Goal: Task Accomplishment & Management: Manage account settings

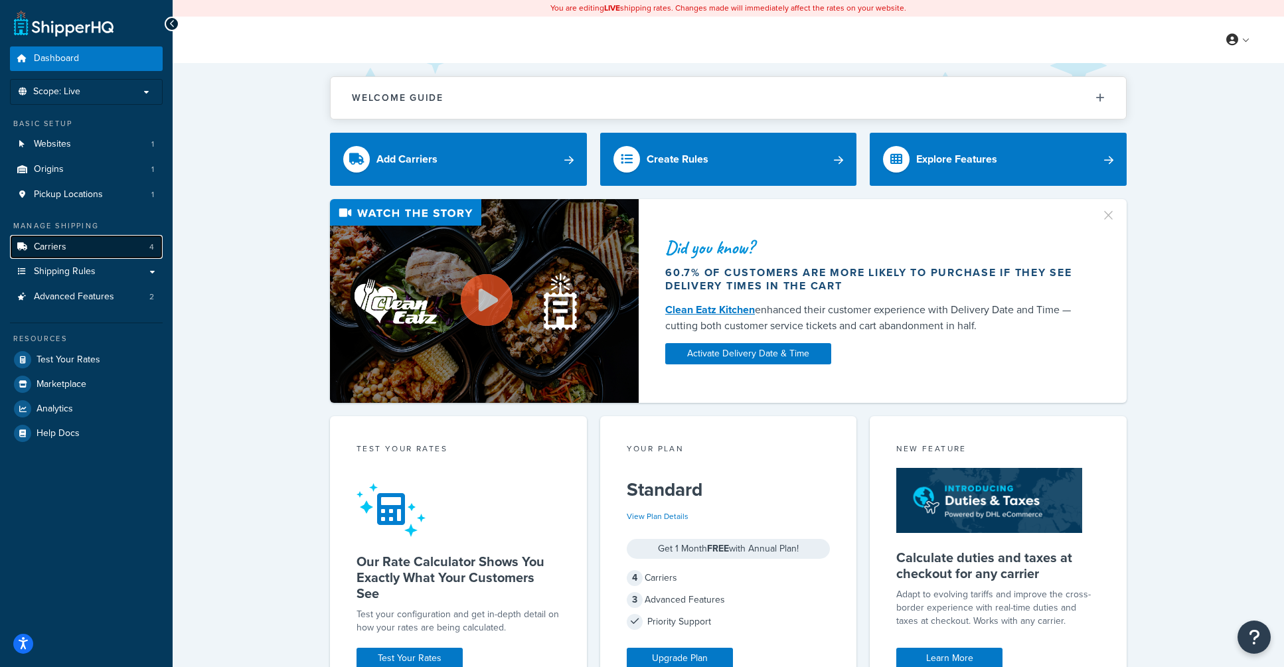
click at [43, 253] on span "Carriers" at bounding box center [50, 247] width 33 height 11
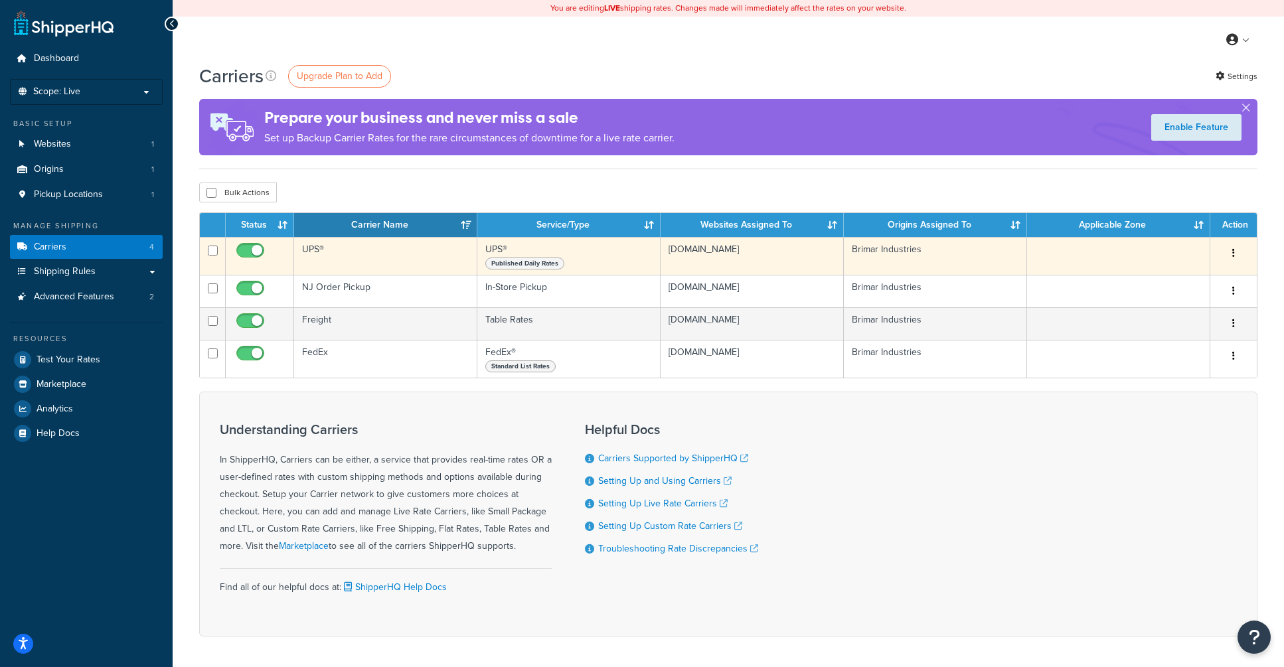
click at [383, 268] on td "UPS®" at bounding box center [385, 256] width 183 height 38
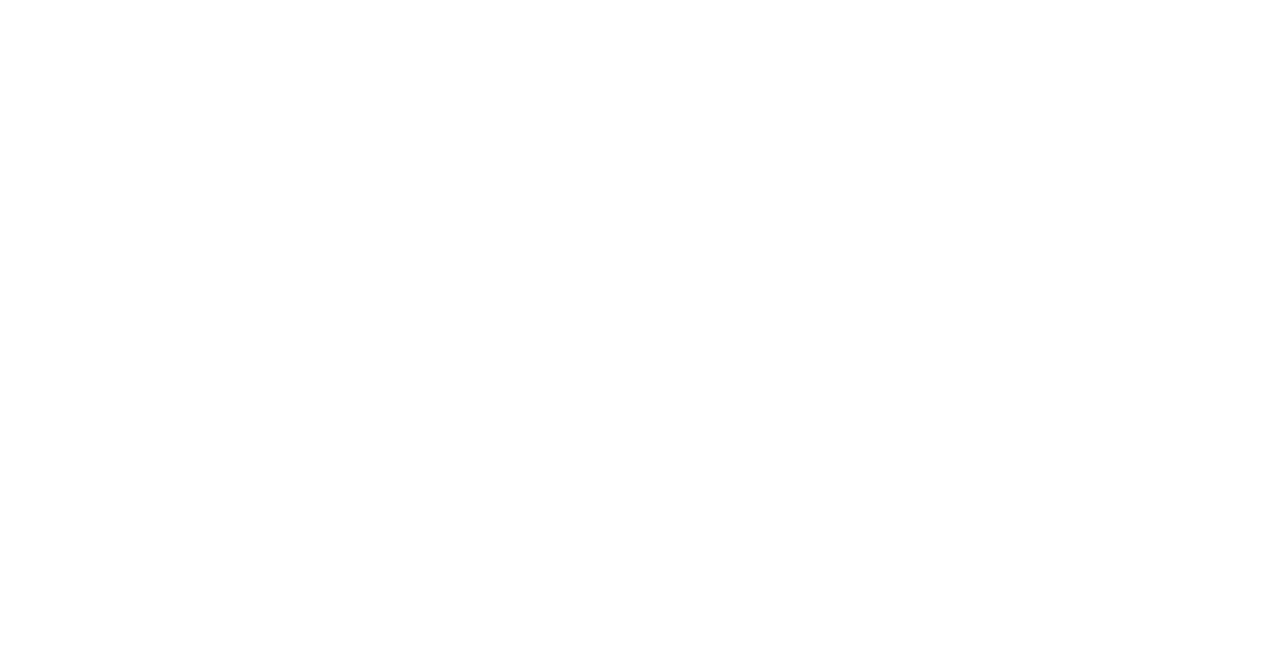
select select "ups"
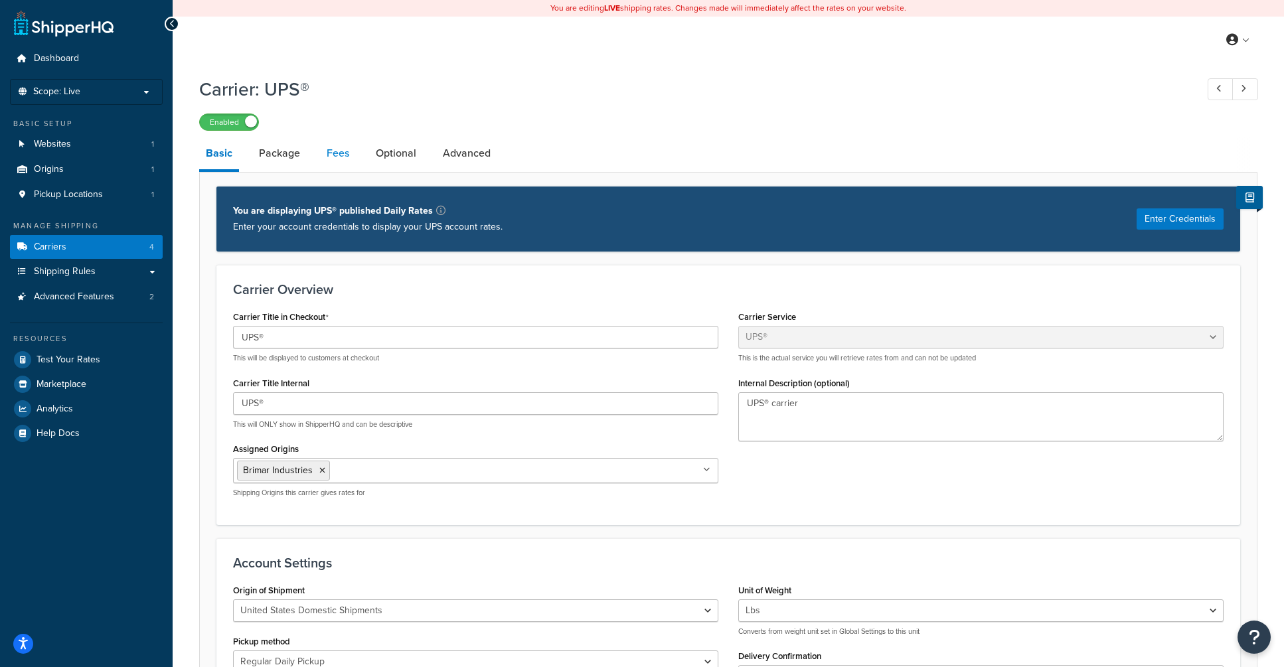
click at [324, 159] on link "Fees" at bounding box center [338, 153] width 36 height 32
select select "AFTER"
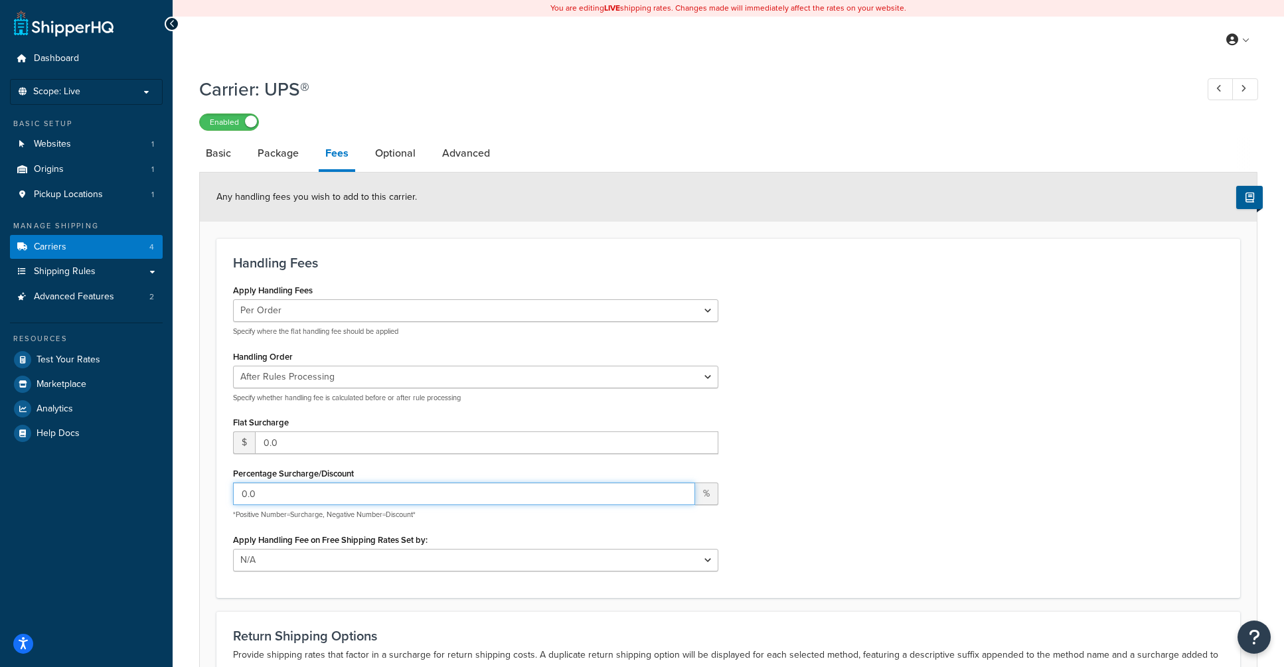
click at [291, 490] on input "0.0" at bounding box center [464, 494] width 462 height 23
drag, startPoint x: 278, startPoint y: 493, endPoint x: 155, endPoint y: 490, distance: 123.5
click at [155, 490] on div "Dashboard Scope: Live Basic Setup Websites 1 Origins 1 Pickup Locations 1 Manag…" at bounding box center [642, 425] width 1284 height 850
type input "45"
click at [940, 365] on div "Apply Handling Fees Per Order Per Item Per Package Specify where the flat handl…" at bounding box center [728, 431] width 1010 height 300
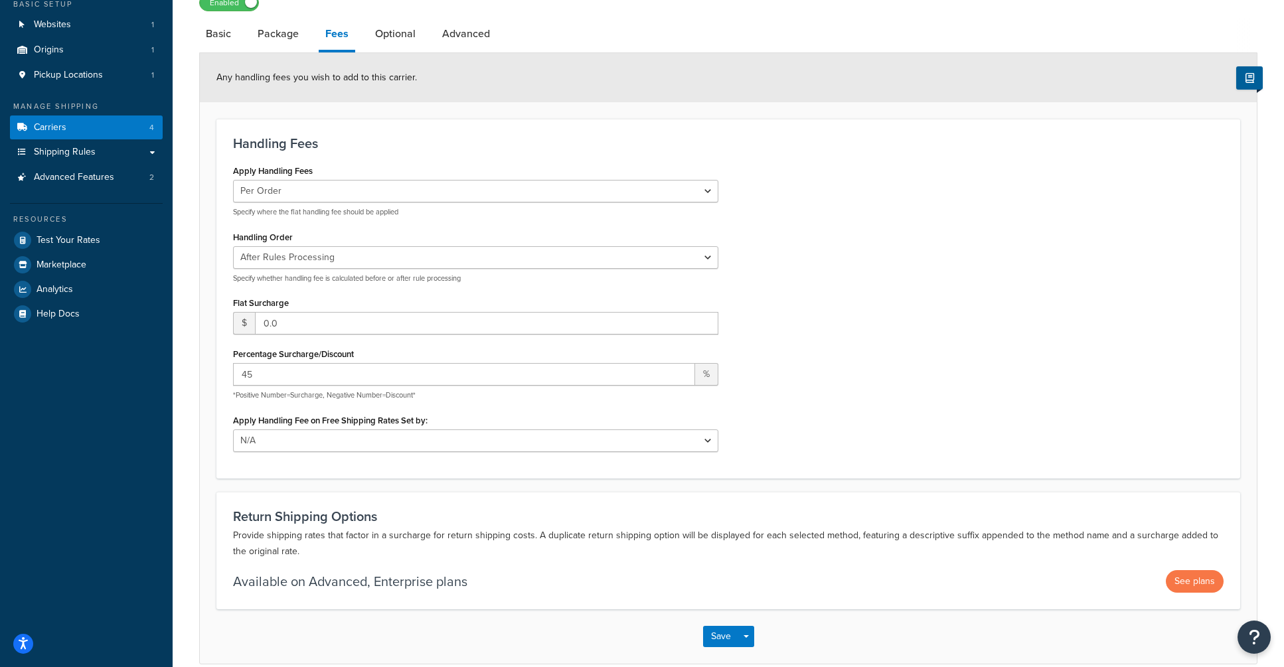
scroll to position [144, 0]
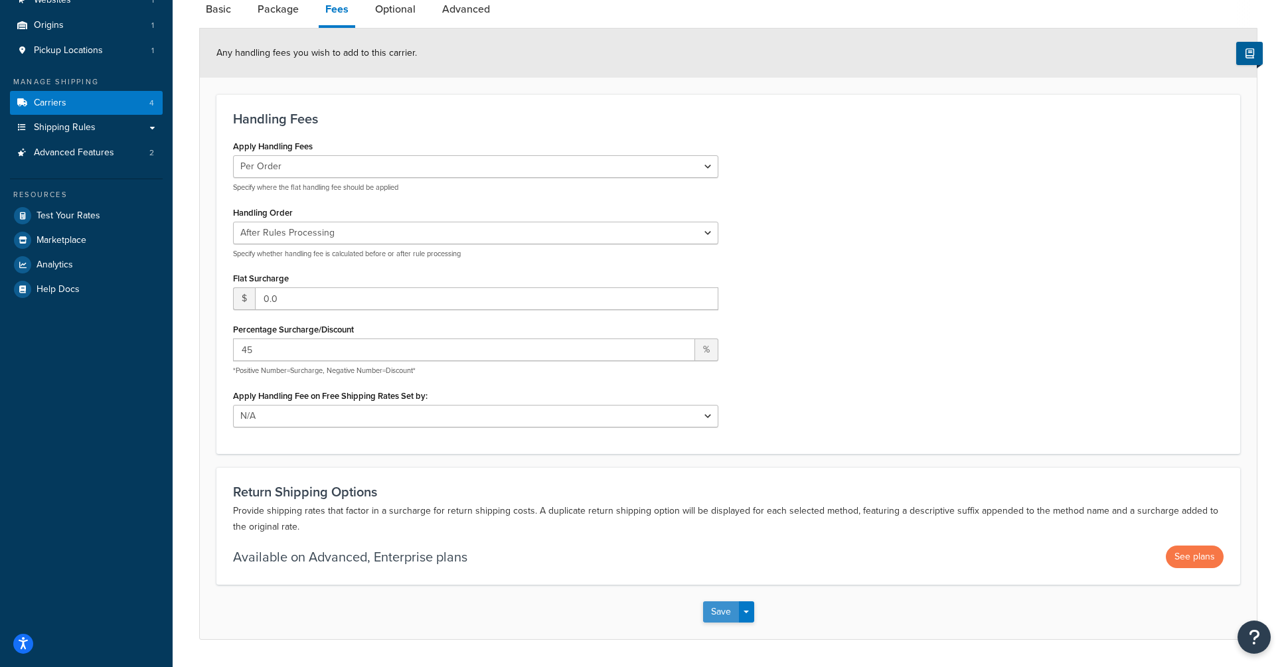
click at [715, 615] on button "Save" at bounding box center [721, 611] width 36 height 21
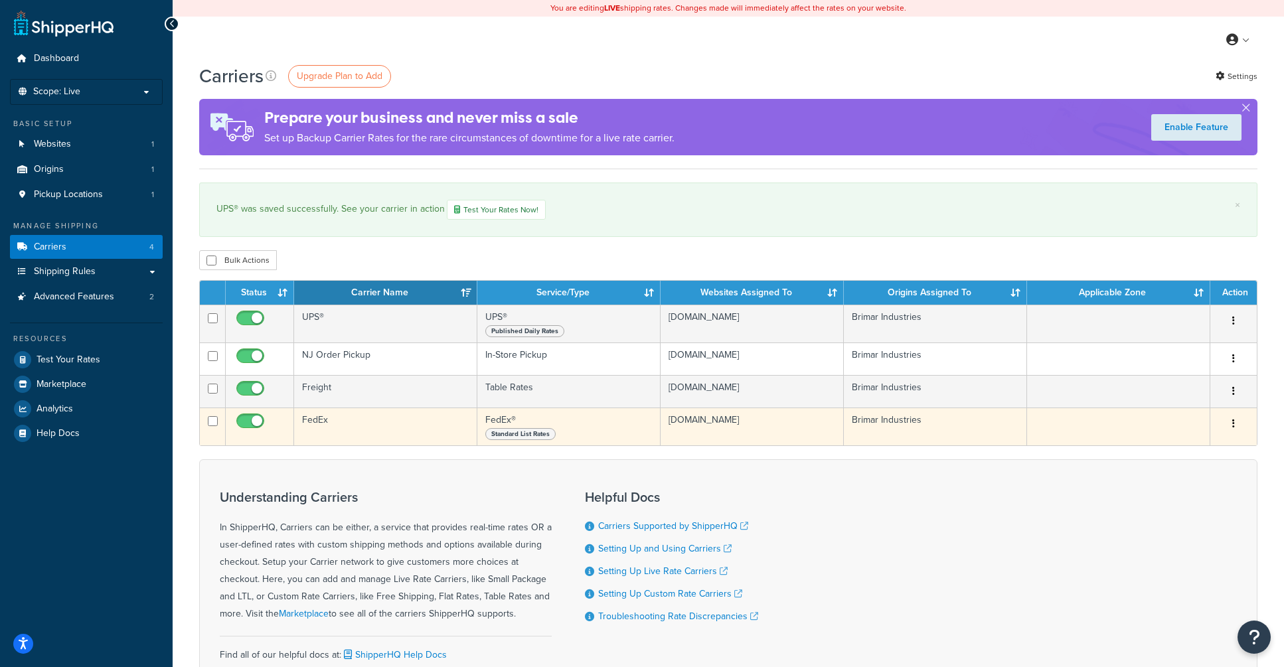
click at [435, 429] on td "FedEx" at bounding box center [385, 427] width 183 height 38
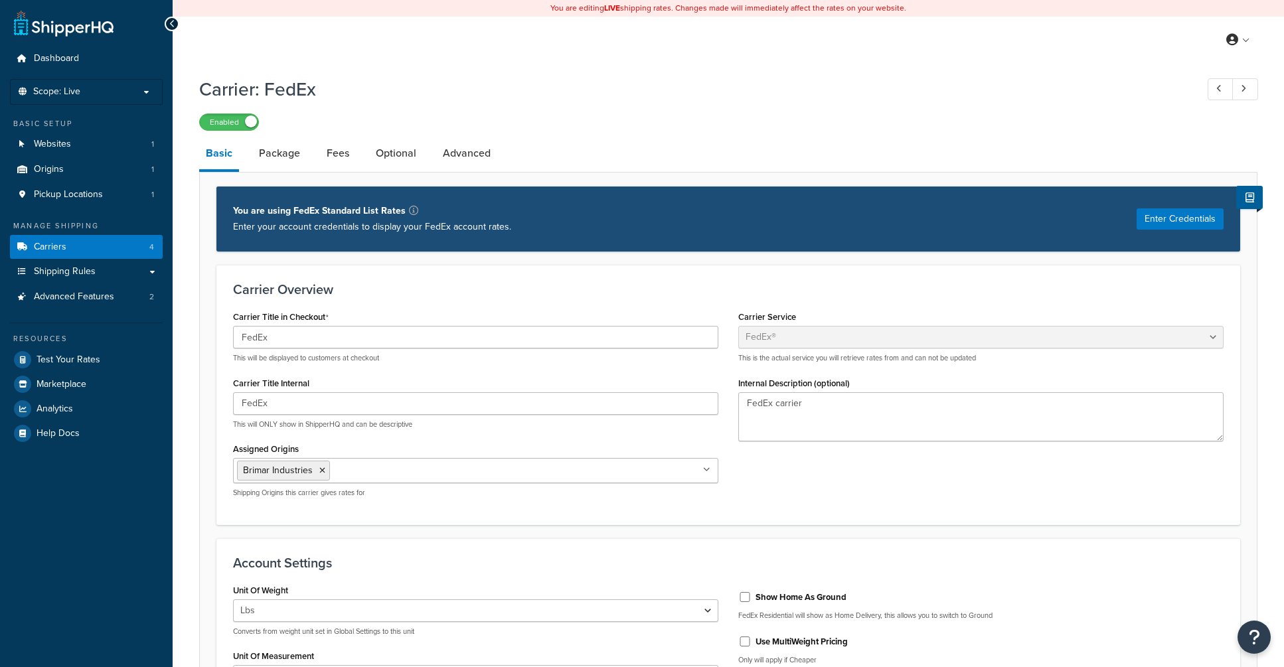
select select "fedEx"
select select "REGULAR_PICKUP"
select select "YOUR_PACKAGING"
click at [333, 156] on link "Fees" at bounding box center [338, 153] width 36 height 32
select select "AFTER"
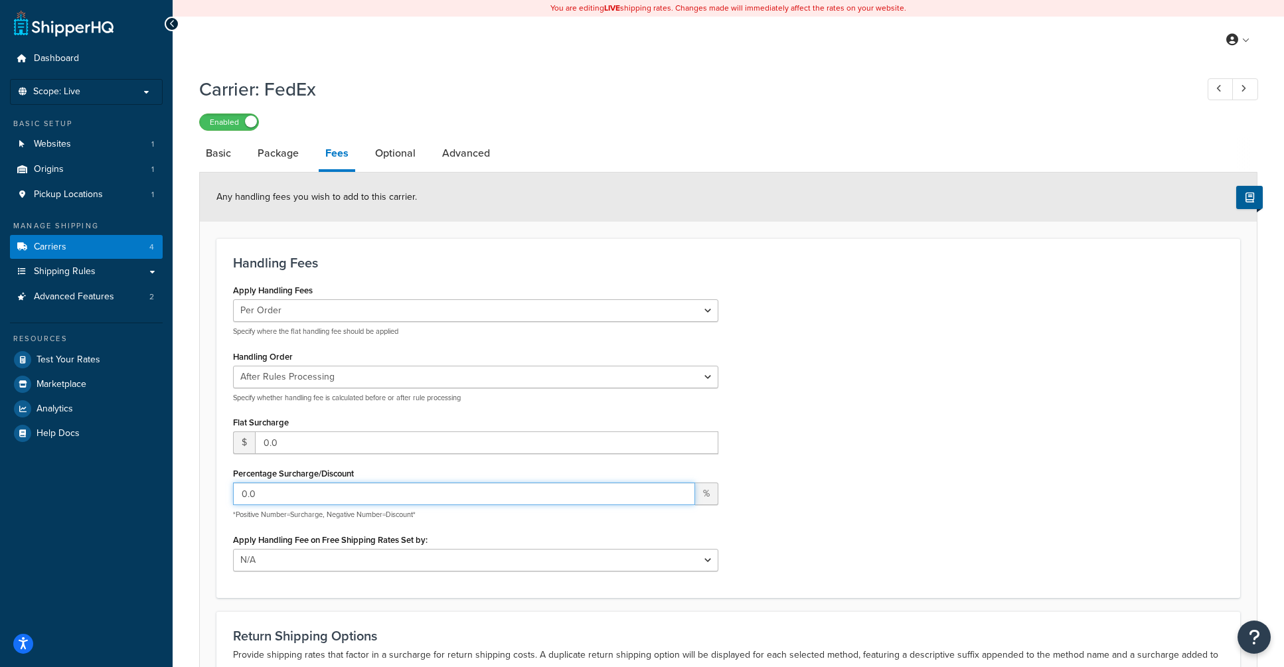
drag, startPoint x: 292, startPoint y: 487, endPoint x: 186, endPoint y: 490, distance: 106.2
click at [186, 490] on div "Carrier: FedEx Enabled Basic Package Fees Optional Advanced Any handling fees y…" at bounding box center [728, 443] width 1111 height 747
drag, startPoint x: 292, startPoint y: 491, endPoint x: 211, endPoint y: 489, distance: 81.0
click at [211, 488] on form "Any handling fees you wish to add to this carrier. Handling Fees Apply Handling…" at bounding box center [728, 478] width 1057 height 610
type input "45"
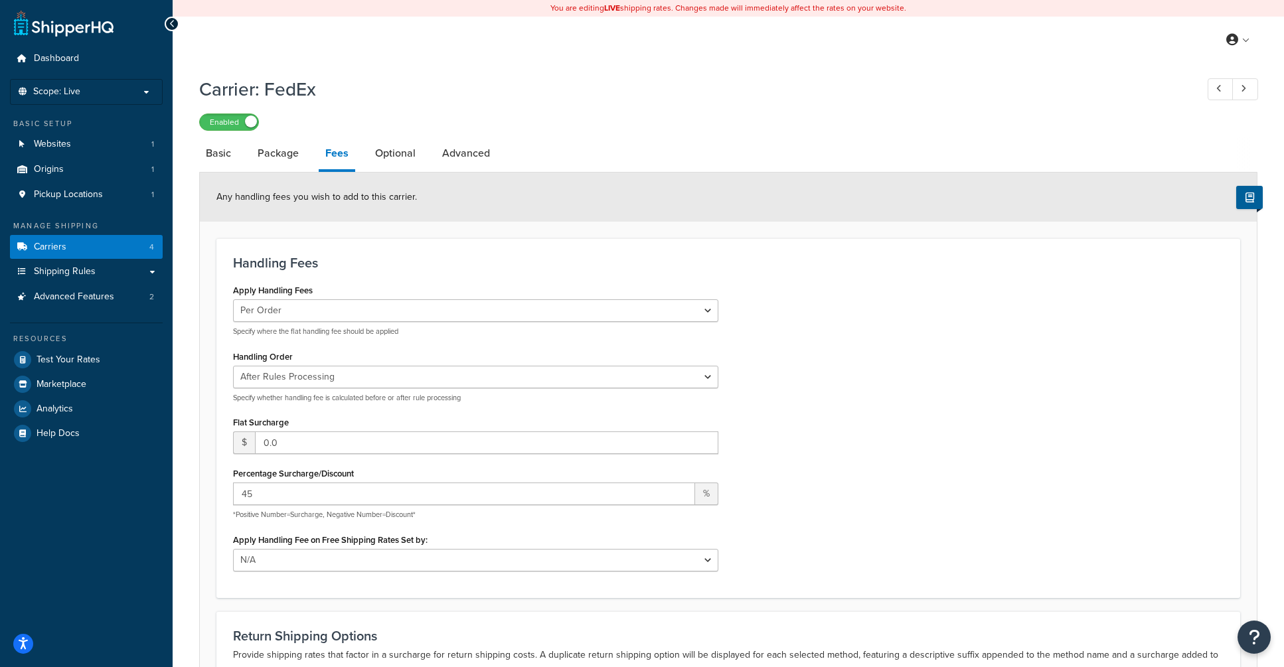
click at [982, 406] on div "Apply Handling Fees Per Order Per Item Per Package Specify where the flat handl…" at bounding box center [728, 431] width 1010 height 300
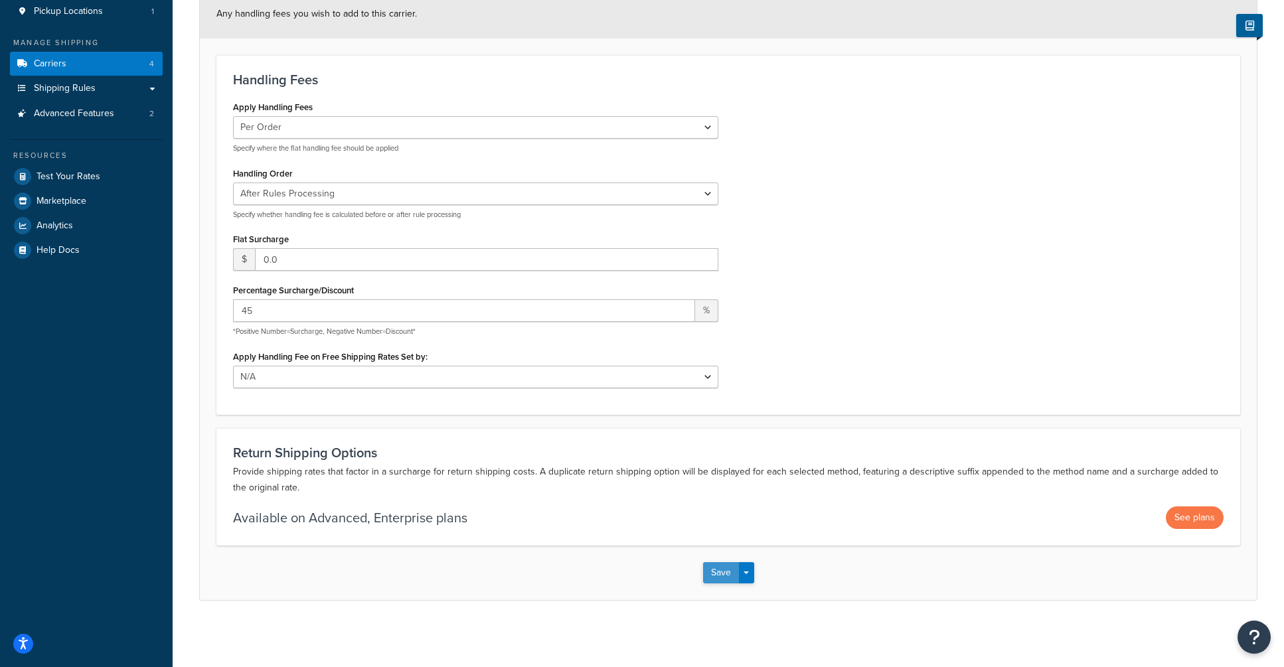
click at [719, 572] on button "Save" at bounding box center [721, 572] width 36 height 21
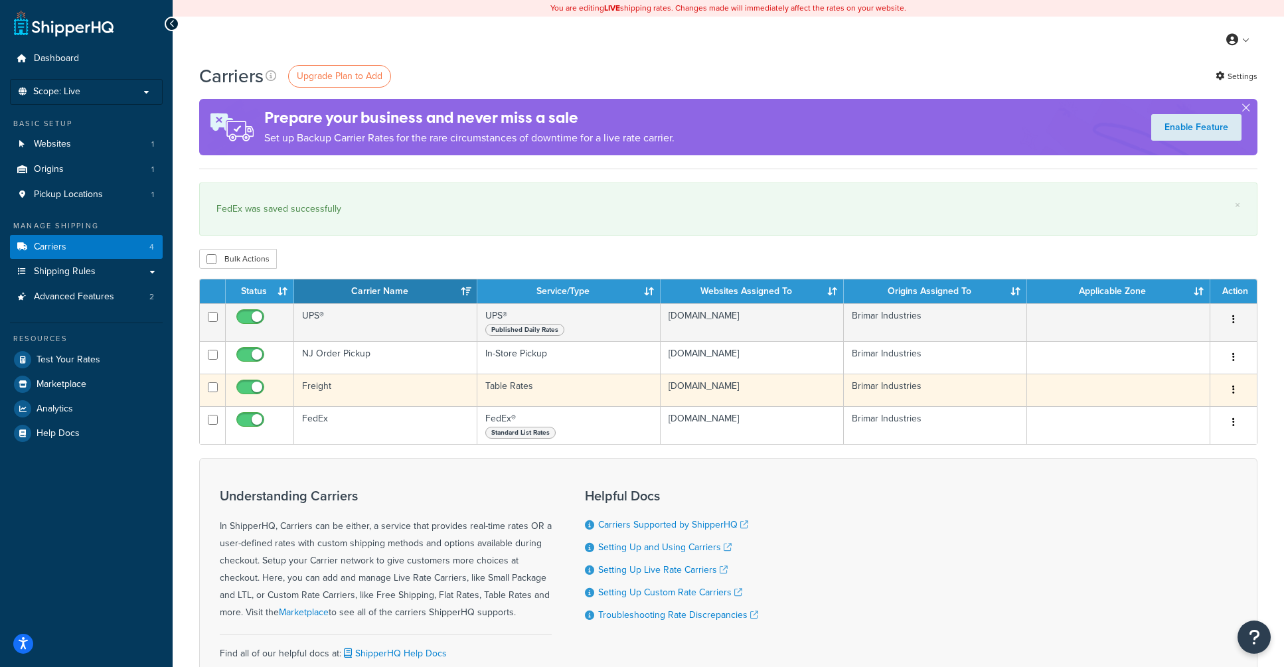
click at [381, 393] on td "Freight" at bounding box center [385, 390] width 183 height 33
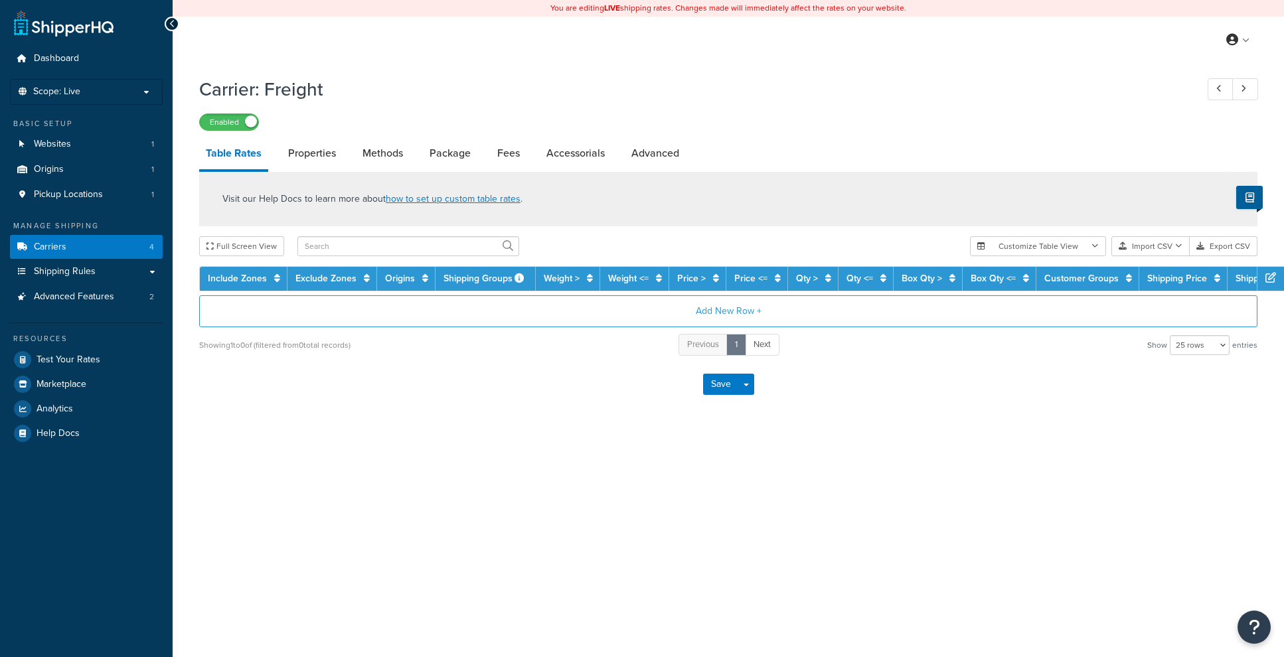
select select "25"
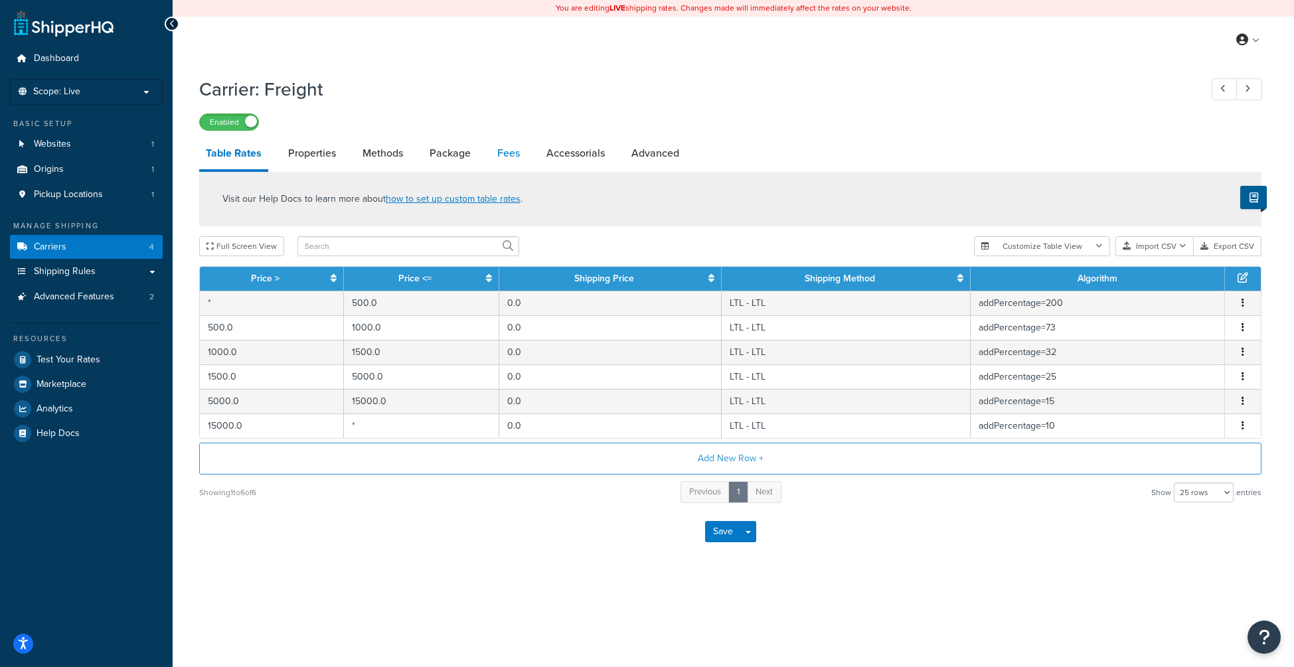
click at [491, 151] on link "Fees" at bounding box center [509, 153] width 36 height 32
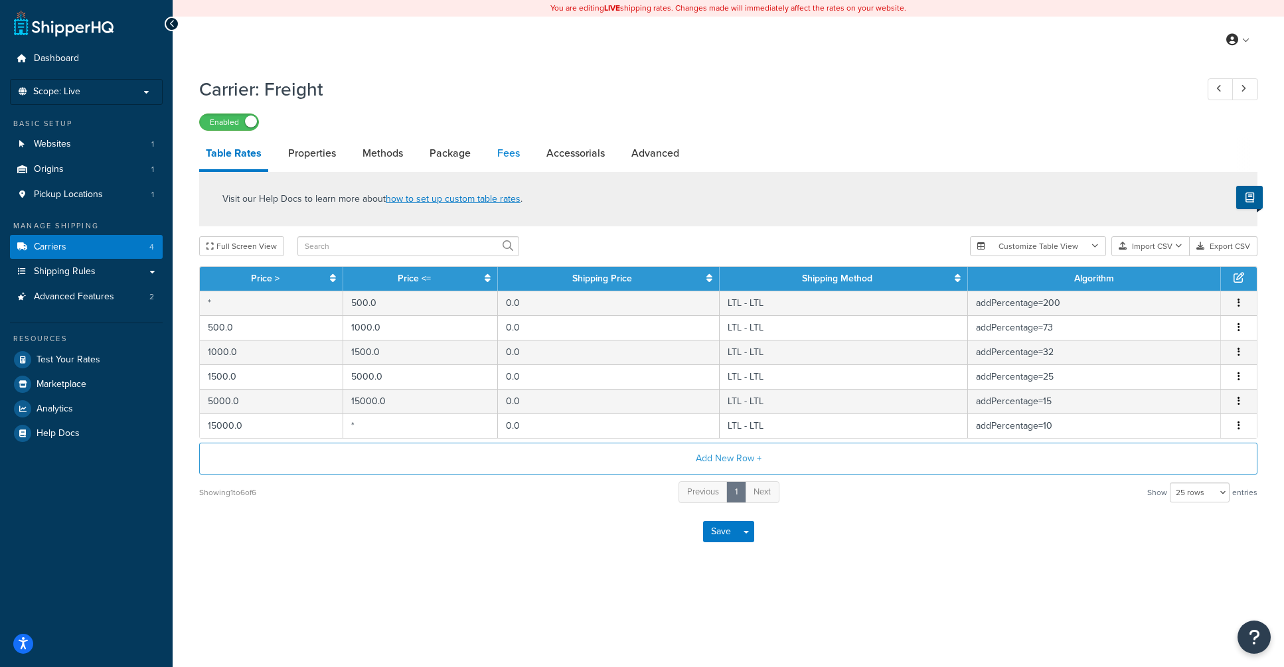
select select "AFTER"
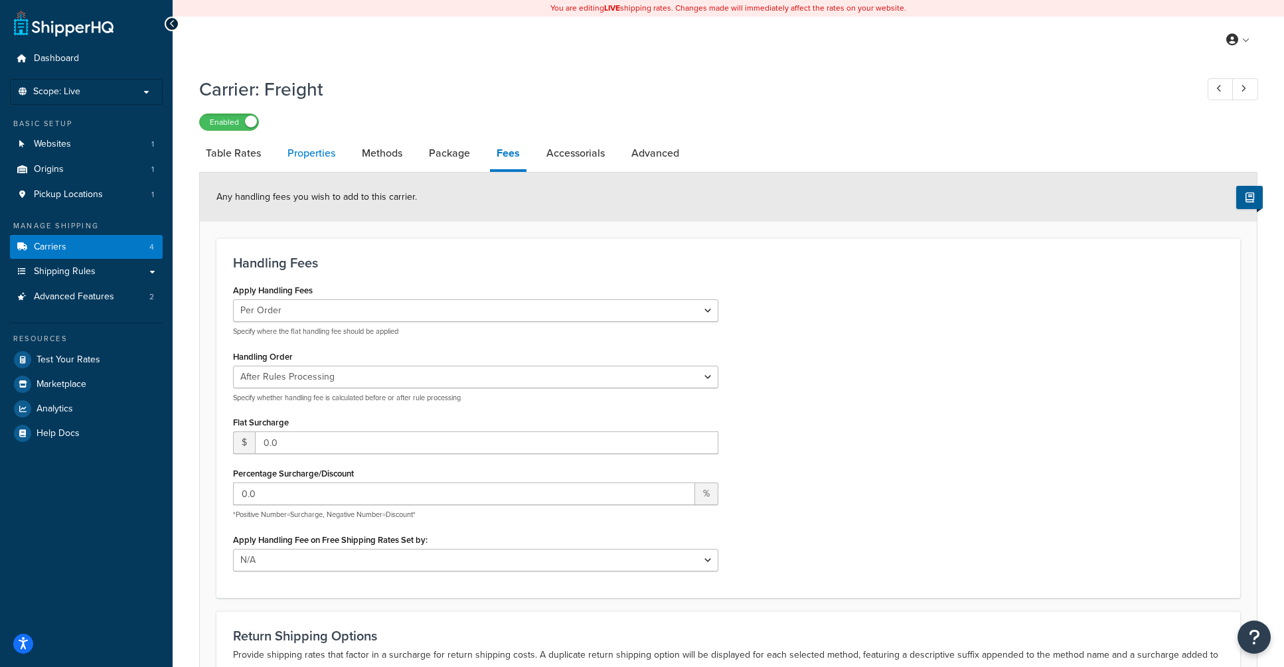
click at [300, 159] on link "Properties" at bounding box center [311, 153] width 61 height 32
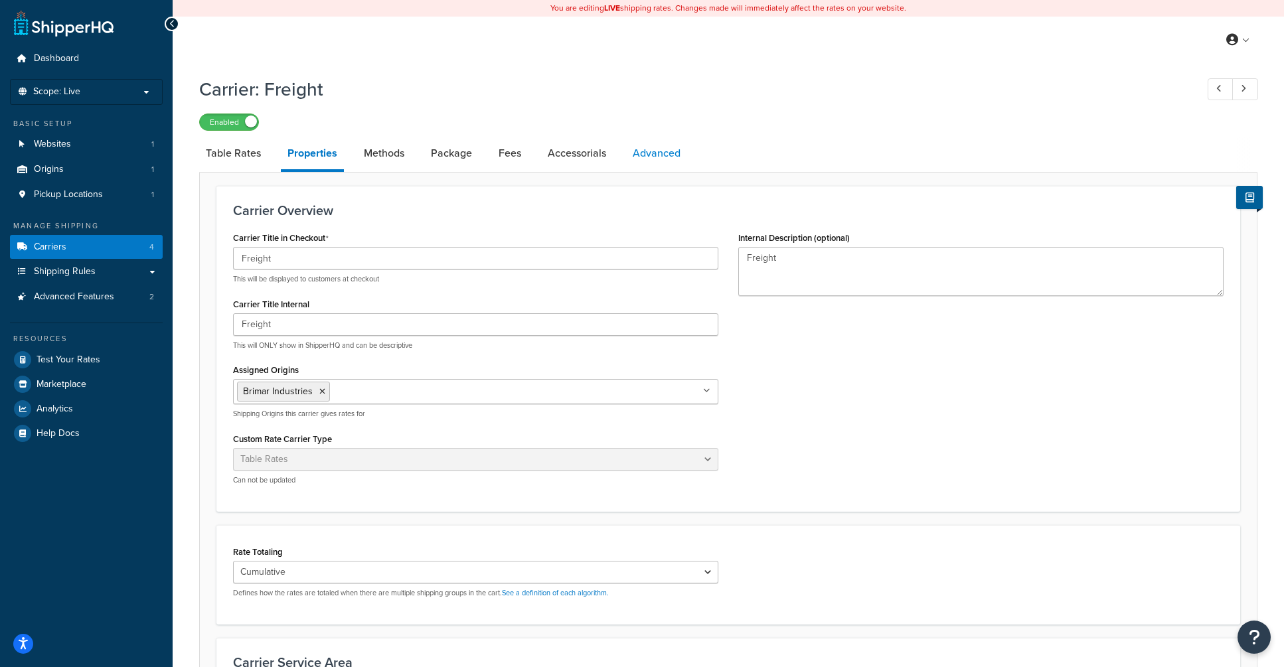
click at [655, 153] on link "Advanced" at bounding box center [656, 153] width 61 height 32
select select "false"
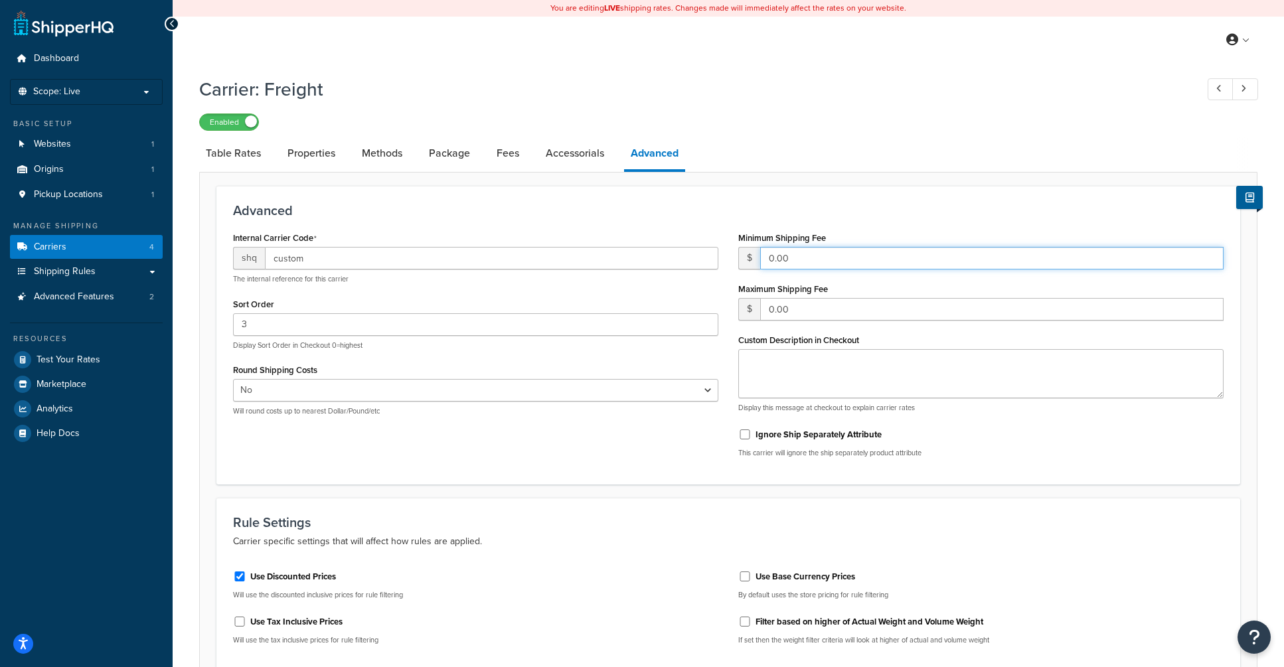
drag, startPoint x: 812, startPoint y: 257, endPoint x: 748, endPoint y: 256, distance: 63.7
click at [748, 256] on div "$ 0.00" at bounding box center [980, 258] width 485 height 23
type input "200"
click at [945, 220] on div "Advanced Internal Carrier Code shq custom The internal reference for this carri…" at bounding box center [728, 335] width 1024 height 299
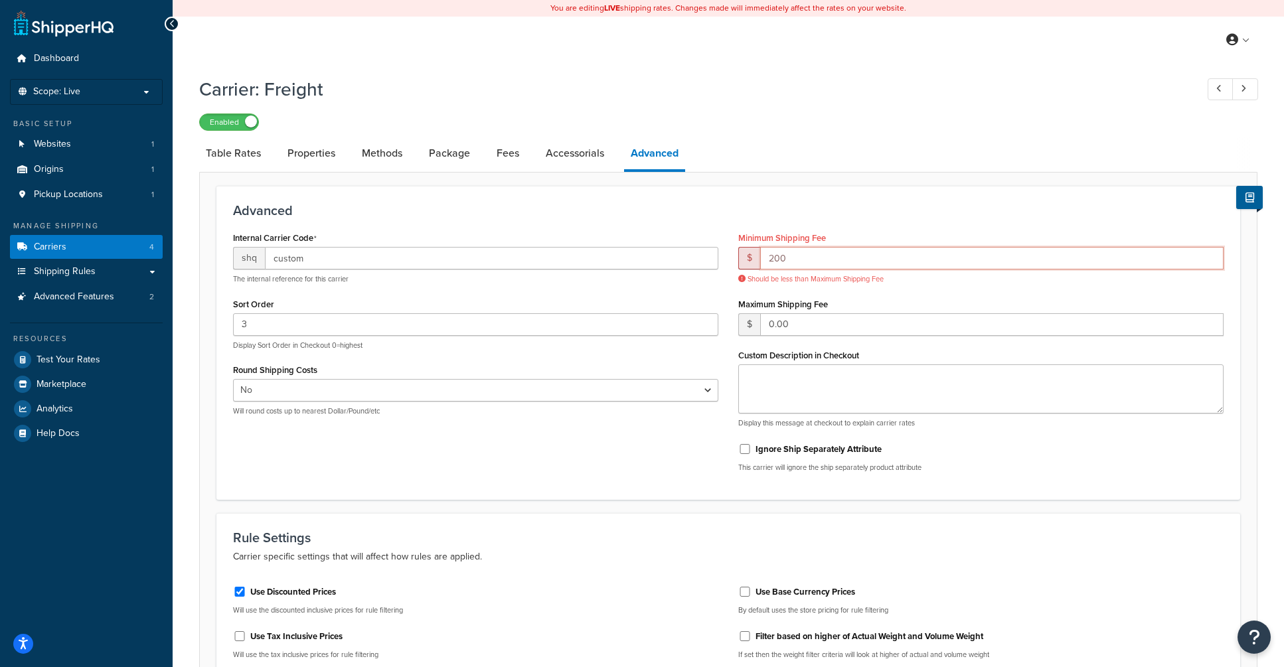
click at [835, 266] on input "200" at bounding box center [991, 258] width 463 height 23
click at [813, 323] on input "0.00" at bounding box center [991, 324] width 463 height 23
drag, startPoint x: 803, startPoint y: 325, endPoint x: 733, endPoint y: 317, distance: 70.1
click at [733, 317] on div "Minimum Shipping Fee $ 200 Should be less than Maximum Shipping Fee Maximum Shi…" at bounding box center [980, 355] width 505 height 254
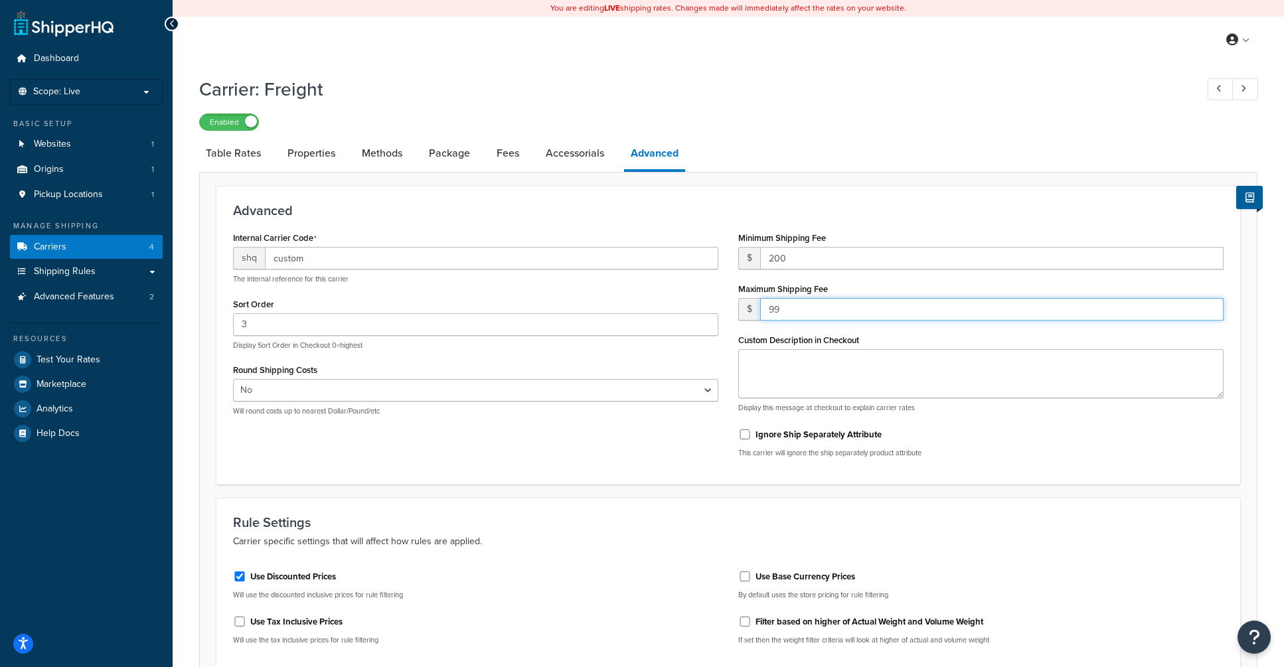
type input "9"
type input "1000000"
click at [798, 349] on div "Custom Description in Checkout Display this message at checkout to explain carr…" at bounding box center [980, 372] width 485 height 82
click at [844, 368] on textarea "Custom Description in Checkout" at bounding box center [980, 373] width 485 height 49
click at [879, 232] on div "Minimum Shipping Fee $ 200" at bounding box center [980, 248] width 485 height 41
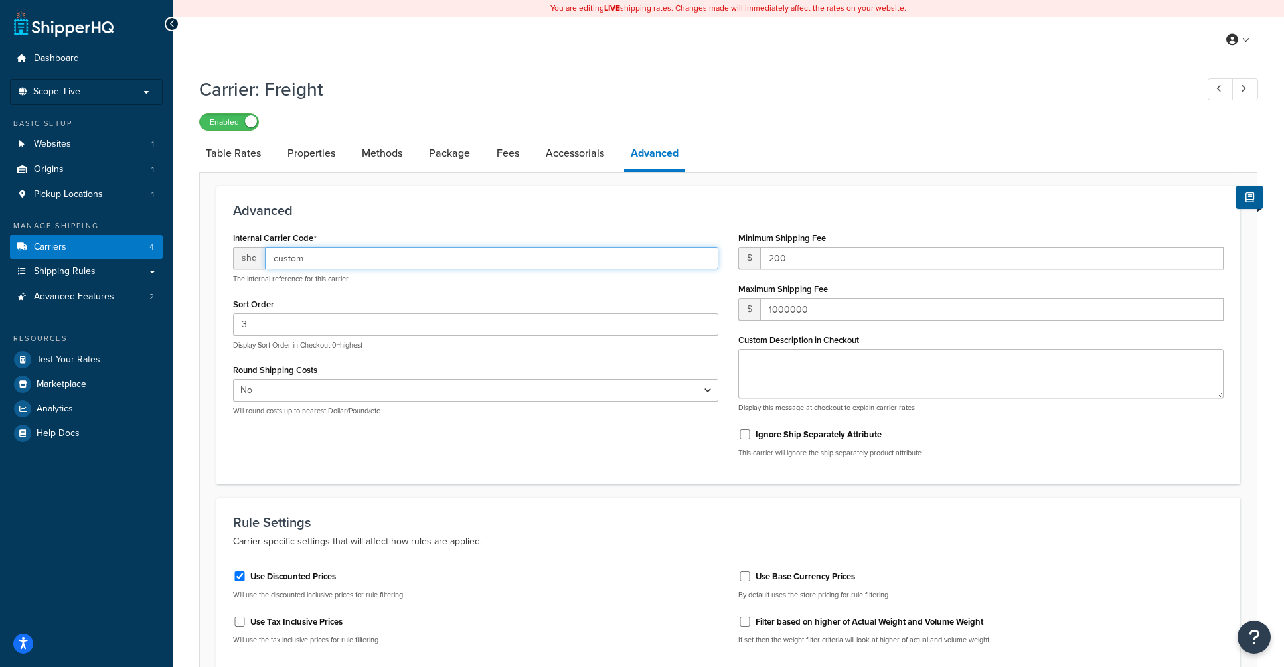
click at [608, 260] on input "custom" at bounding box center [491, 258] width 453 height 23
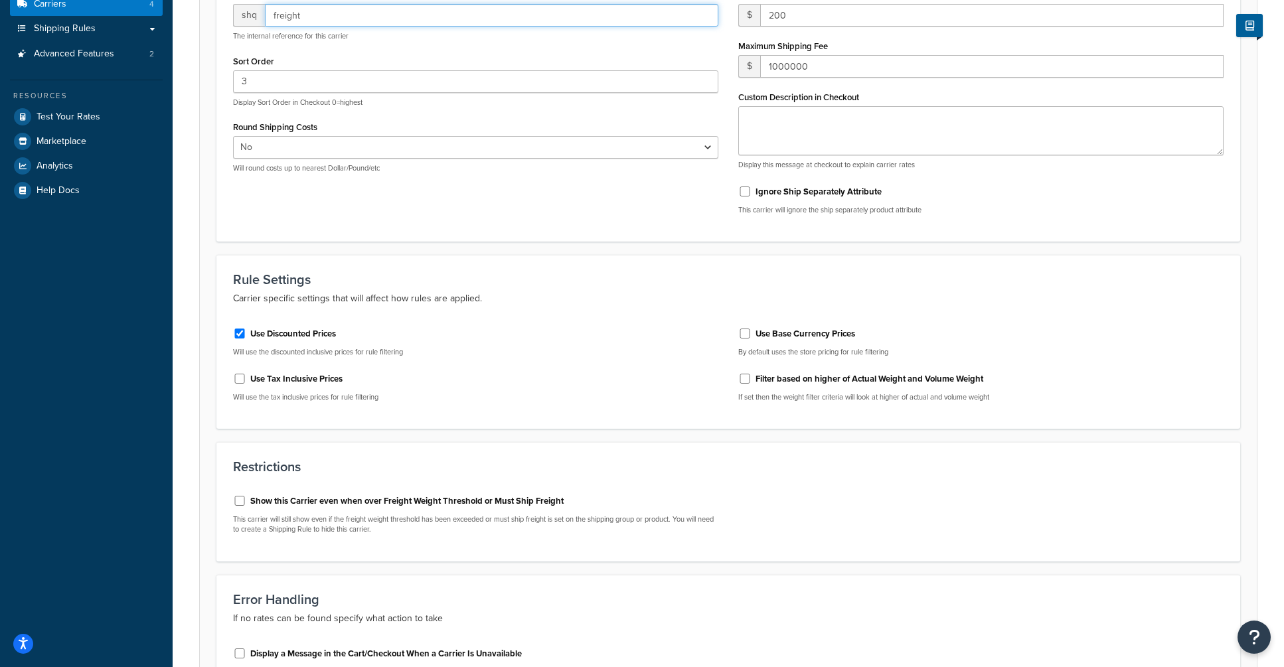
scroll to position [386, 0]
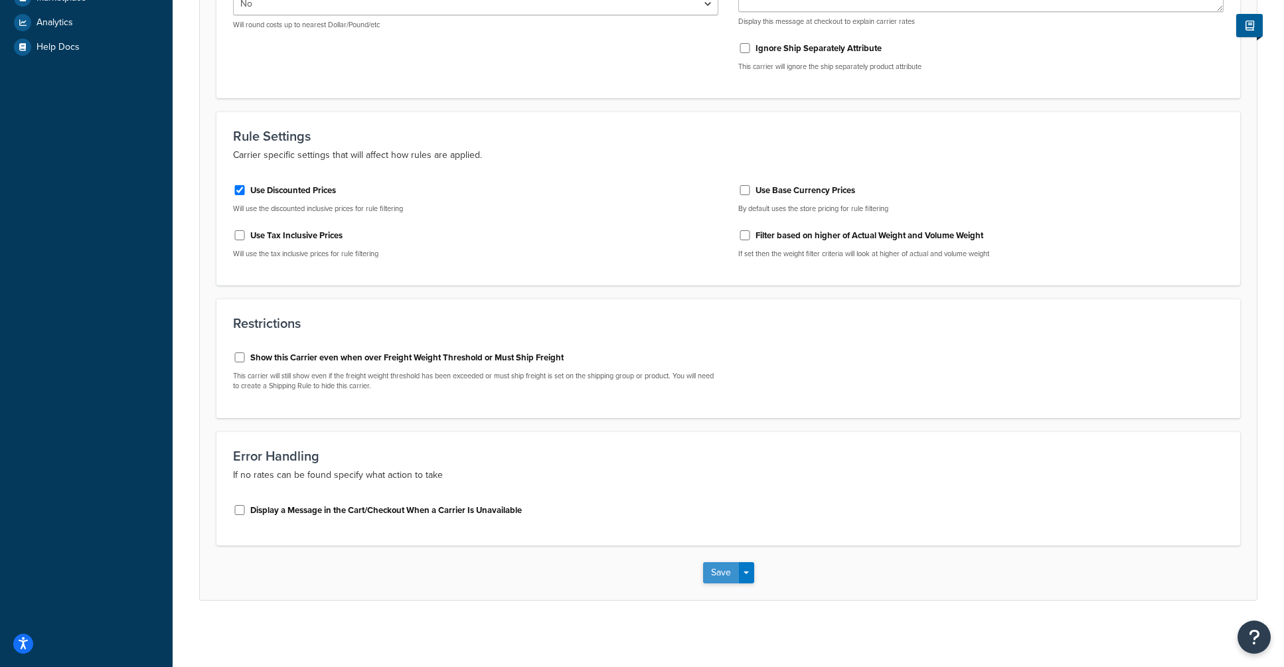
type input "freight"
click at [722, 576] on button "Save" at bounding box center [721, 572] width 36 height 21
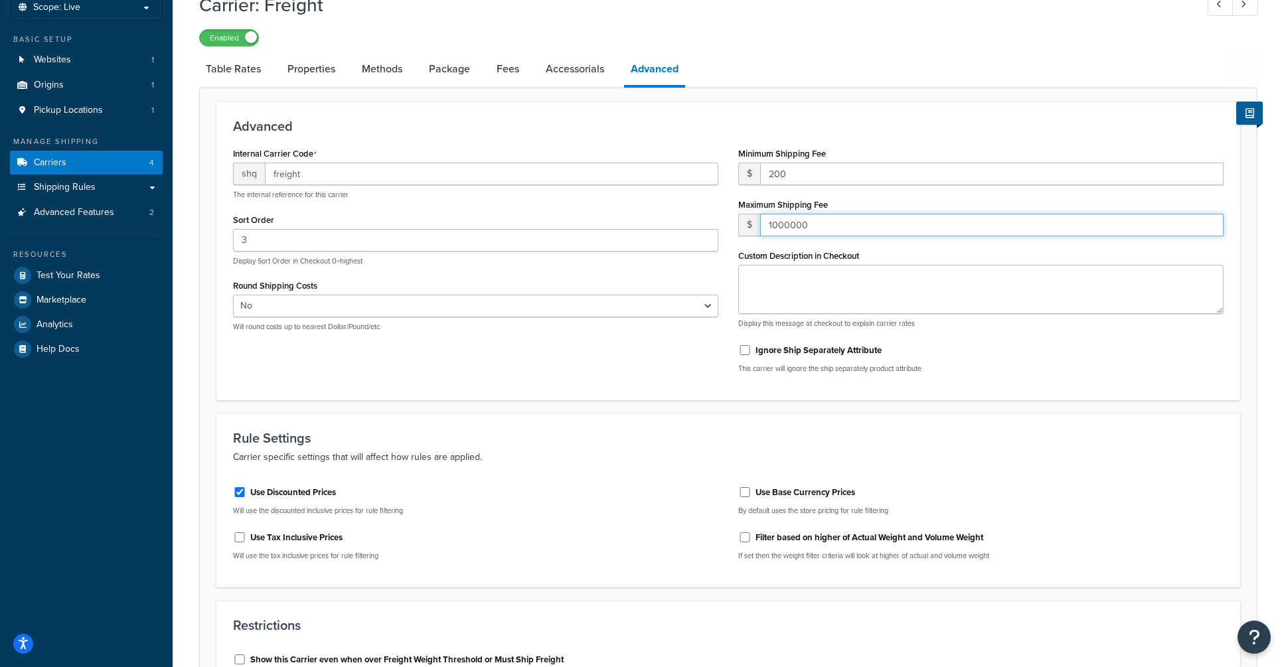
scroll to position [0, 0]
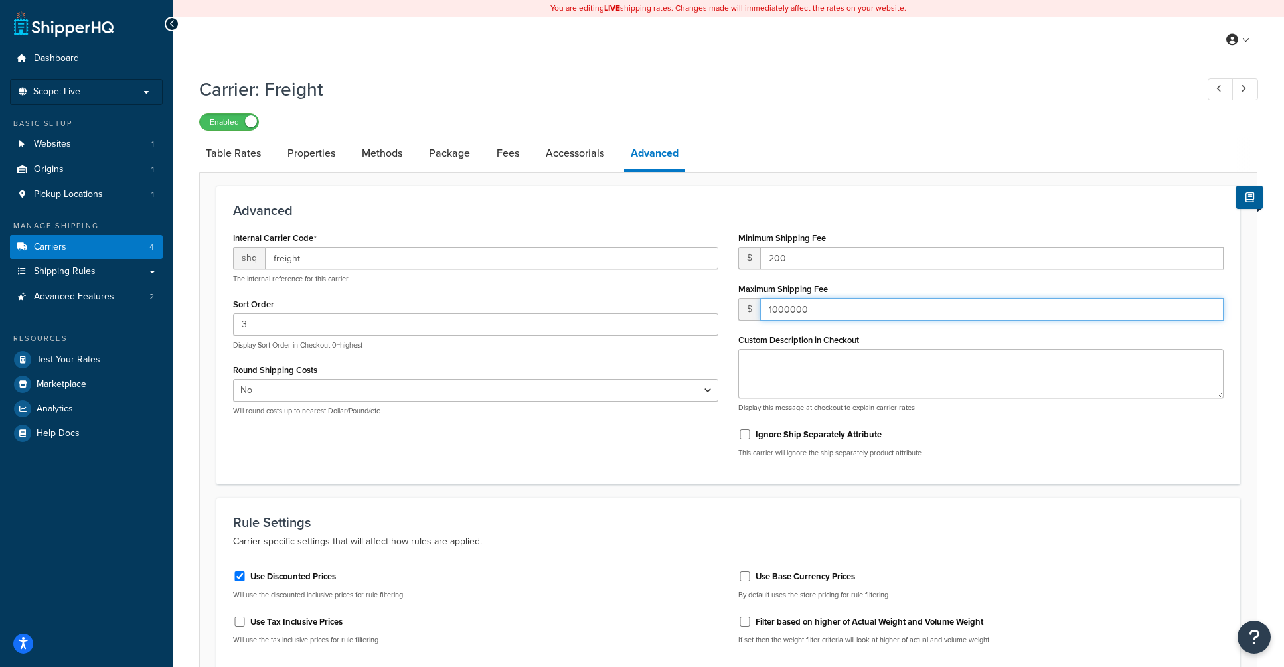
click at [793, 300] on input "1000000" at bounding box center [991, 309] width 463 height 23
click at [797, 307] on input "1000000" at bounding box center [991, 309] width 463 height 23
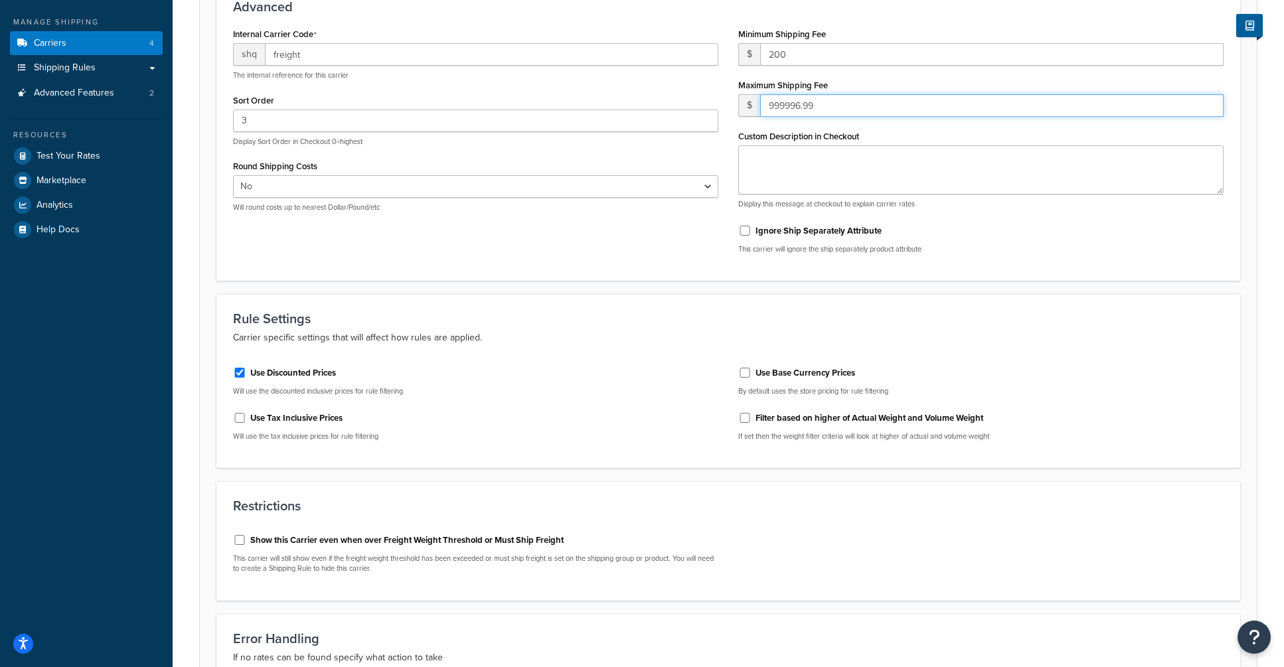
scroll to position [386, 0]
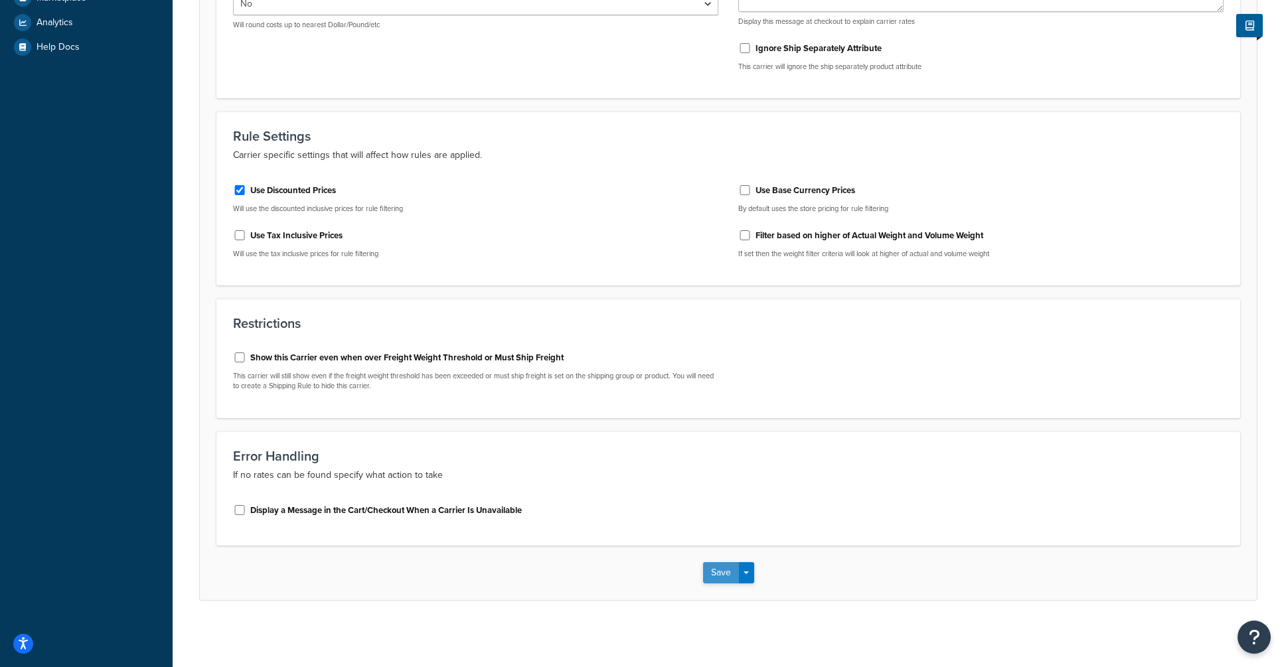
type input "999996.99"
click at [724, 572] on button "Save" at bounding box center [721, 572] width 36 height 21
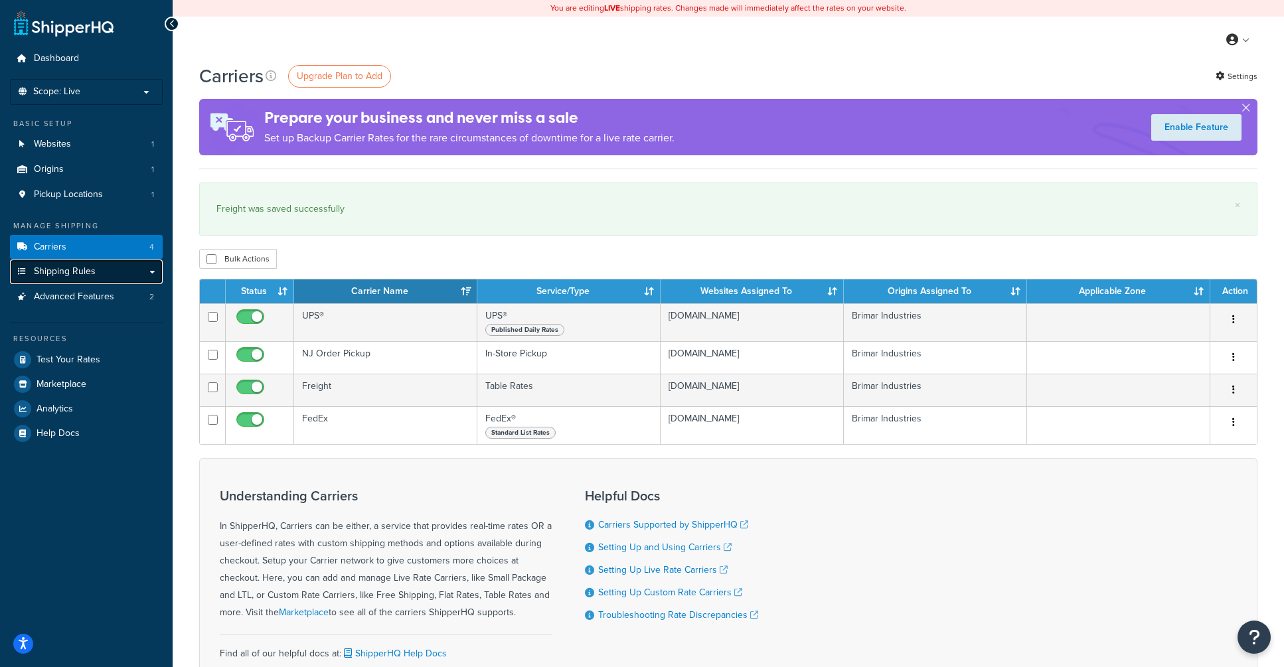
click at [110, 268] on link "Shipping Rules" at bounding box center [86, 272] width 153 height 25
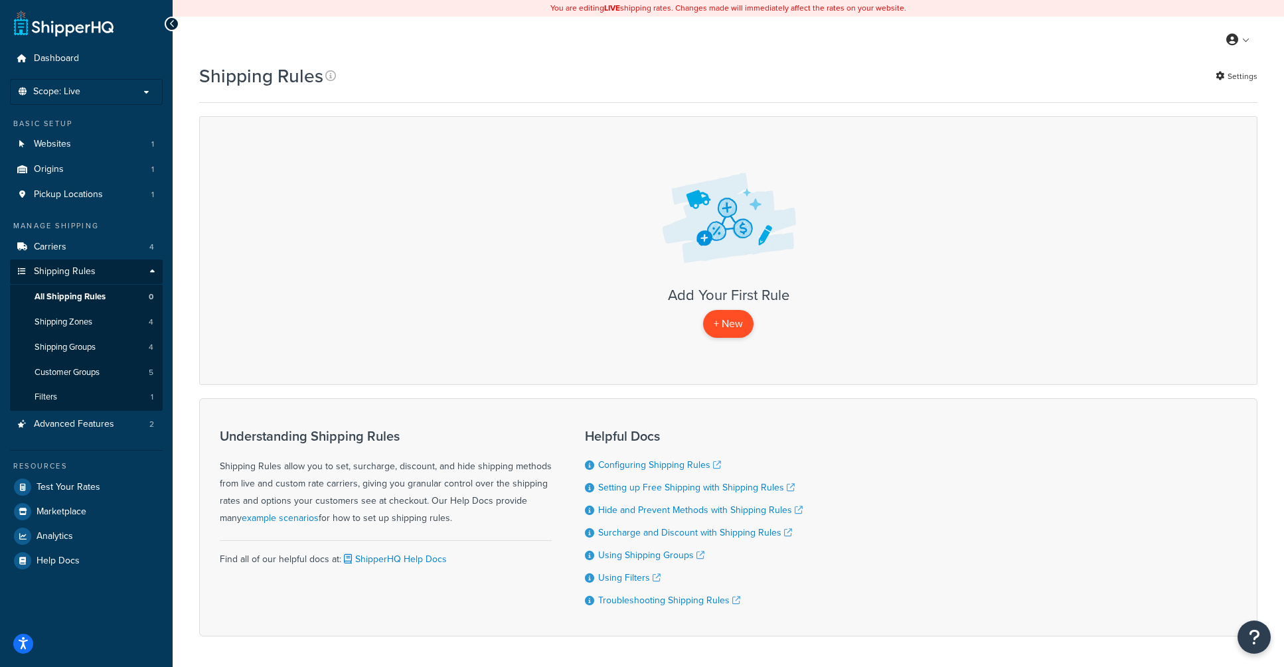
click at [722, 321] on p "+ New" at bounding box center [728, 323] width 50 height 27
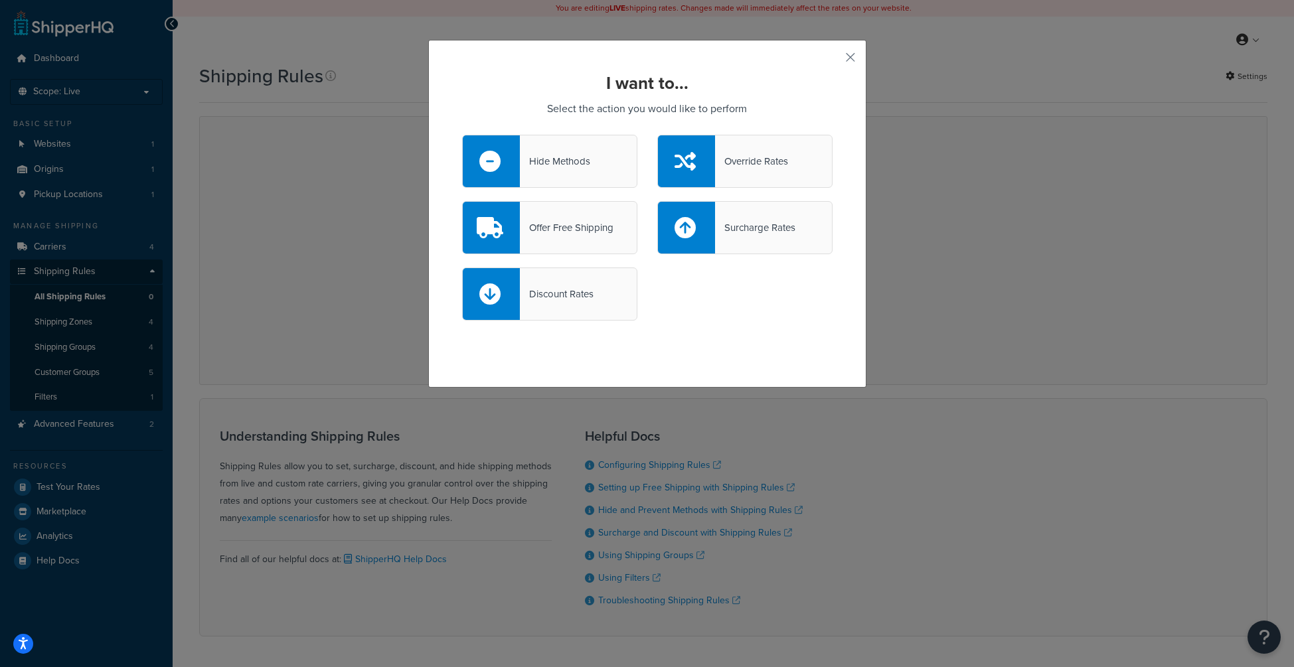
click at [572, 177] on div "Hide Methods" at bounding box center [549, 161] width 175 height 53
click at [0, 0] on input "Hide Methods" at bounding box center [0, 0] width 0 height 0
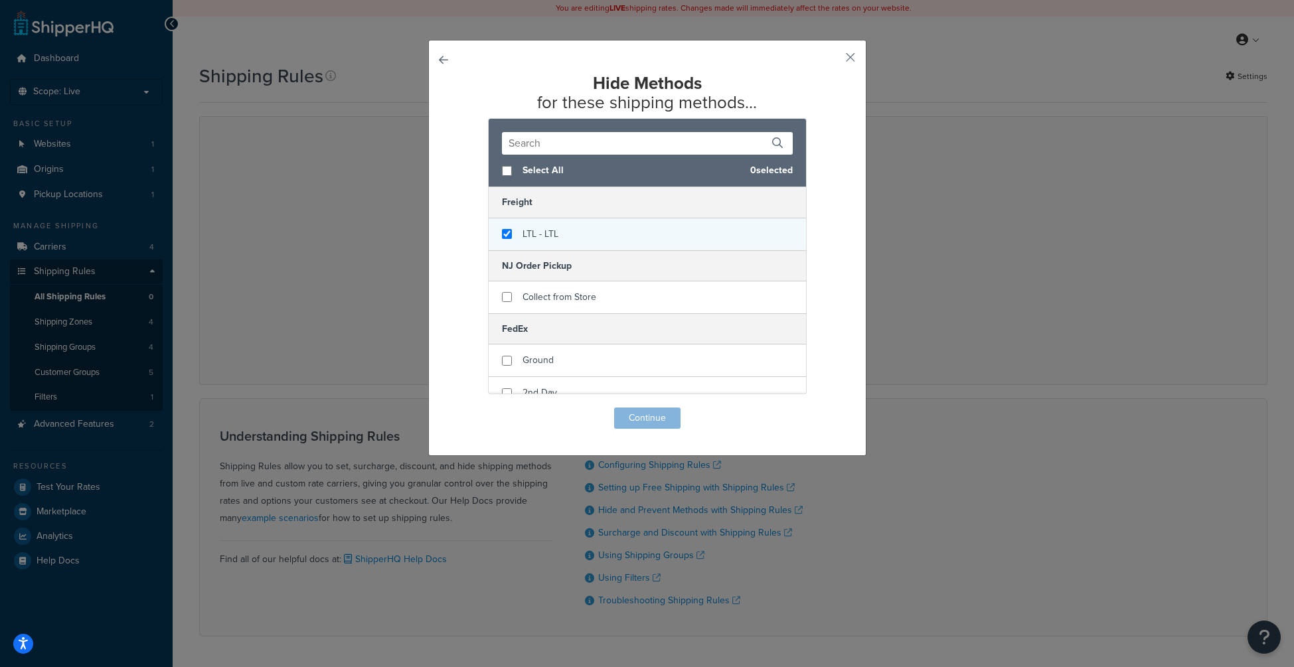
checkbox input "true"
click at [538, 239] on span "LTL - LTL" at bounding box center [540, 234] width 36 height 14
click at [651, 421] on button "Continue" at bounding box center [647, 418] width 66 height 21
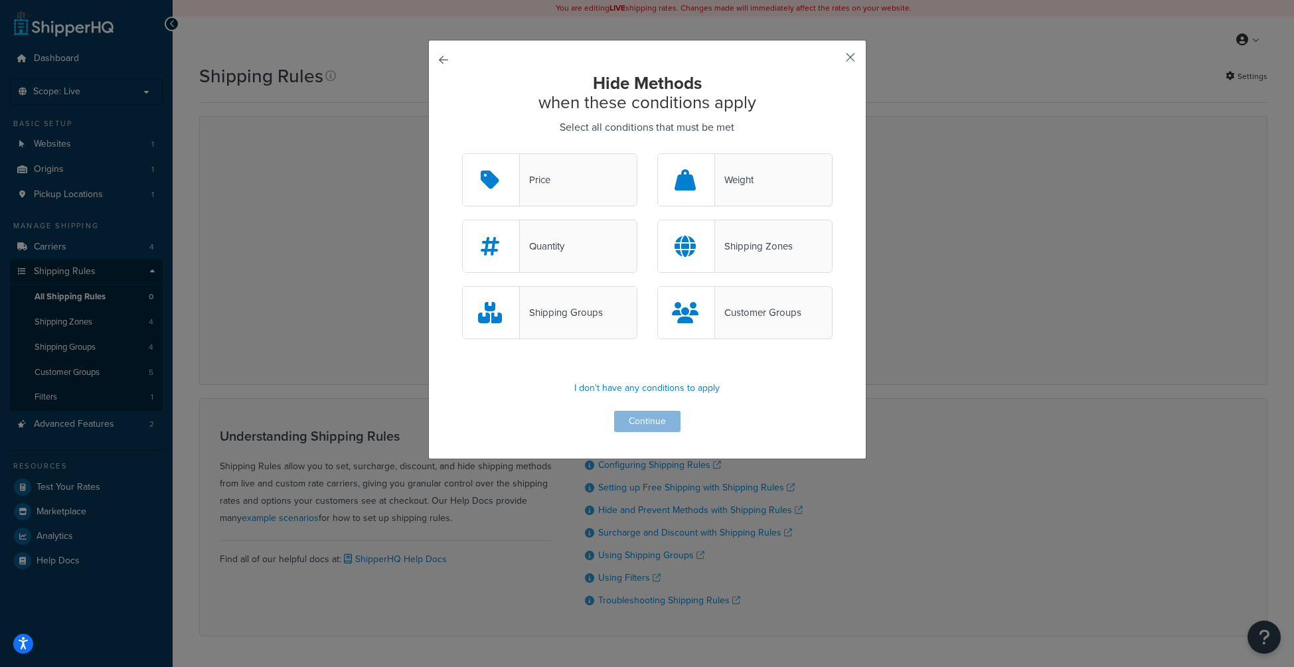
click at [832, 60] on button "button" at bounding box center [830, 61] width 3 height 3
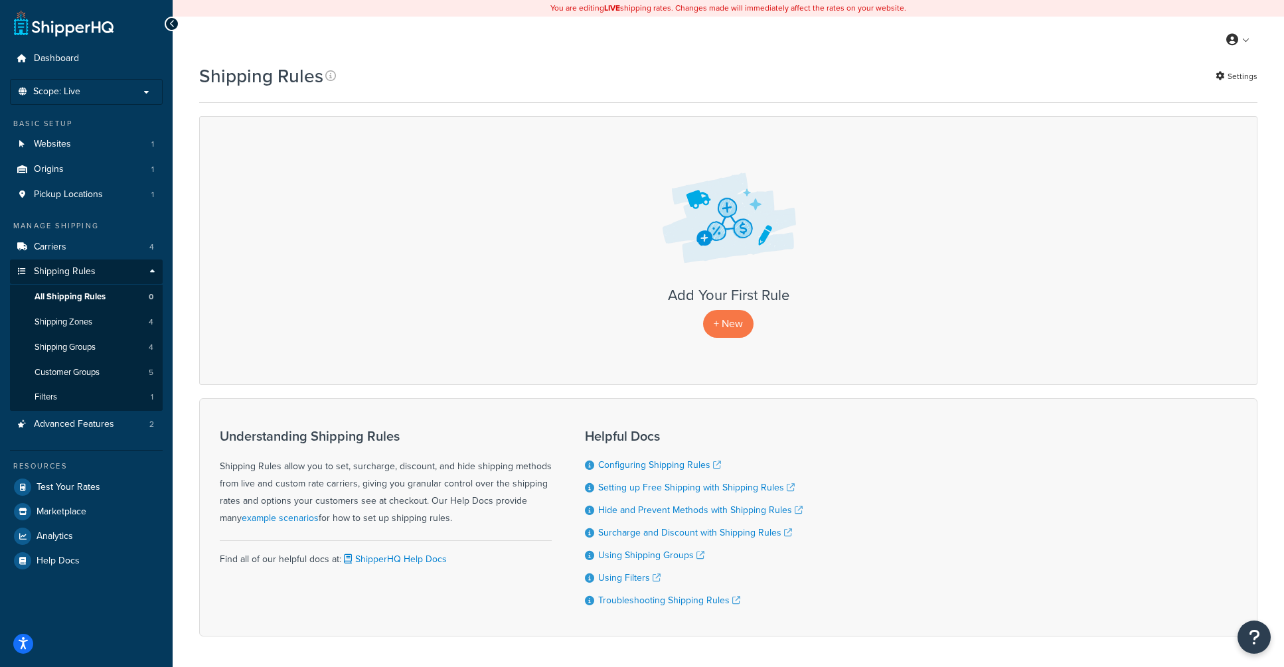
click at [438, 291] on h3 "Add Your First Rule" at bounding box center [728, 295] width 1030 height 16
click at [106, 434] on link "Advanced Features 2" at bounding box center [86, 424] width 153 height 25
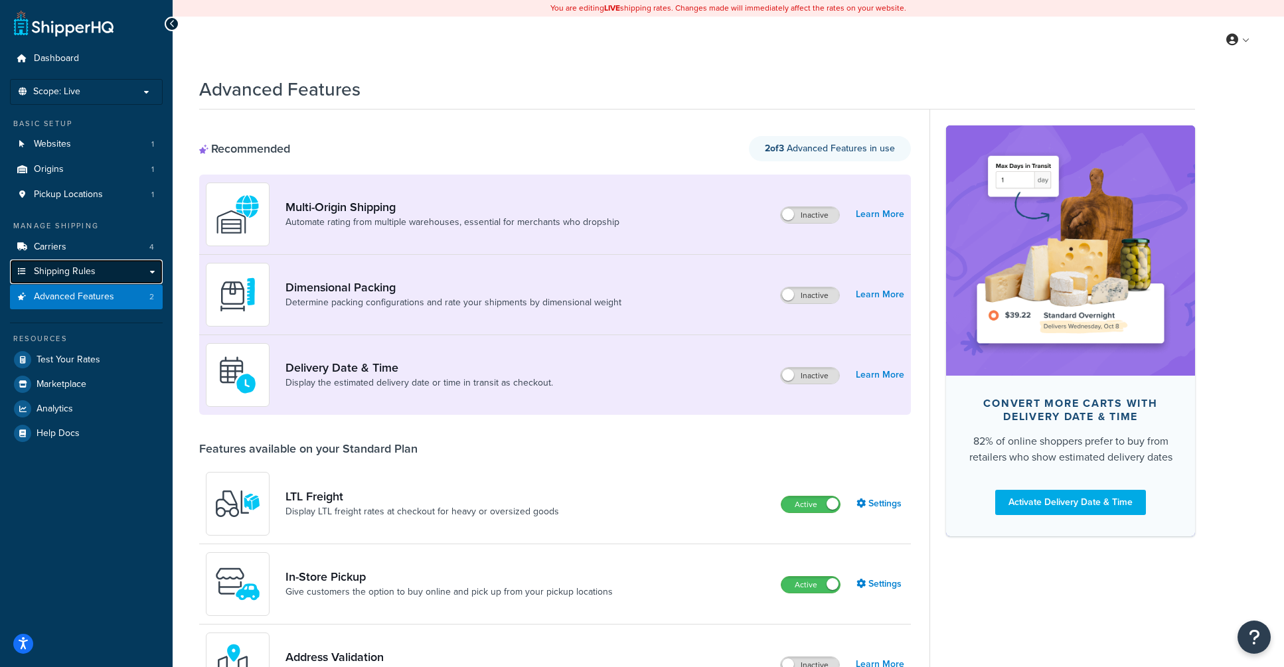
click at [85, 275] on span "Shipping Rules" at bounding box center [65, 271] width 62 height 11
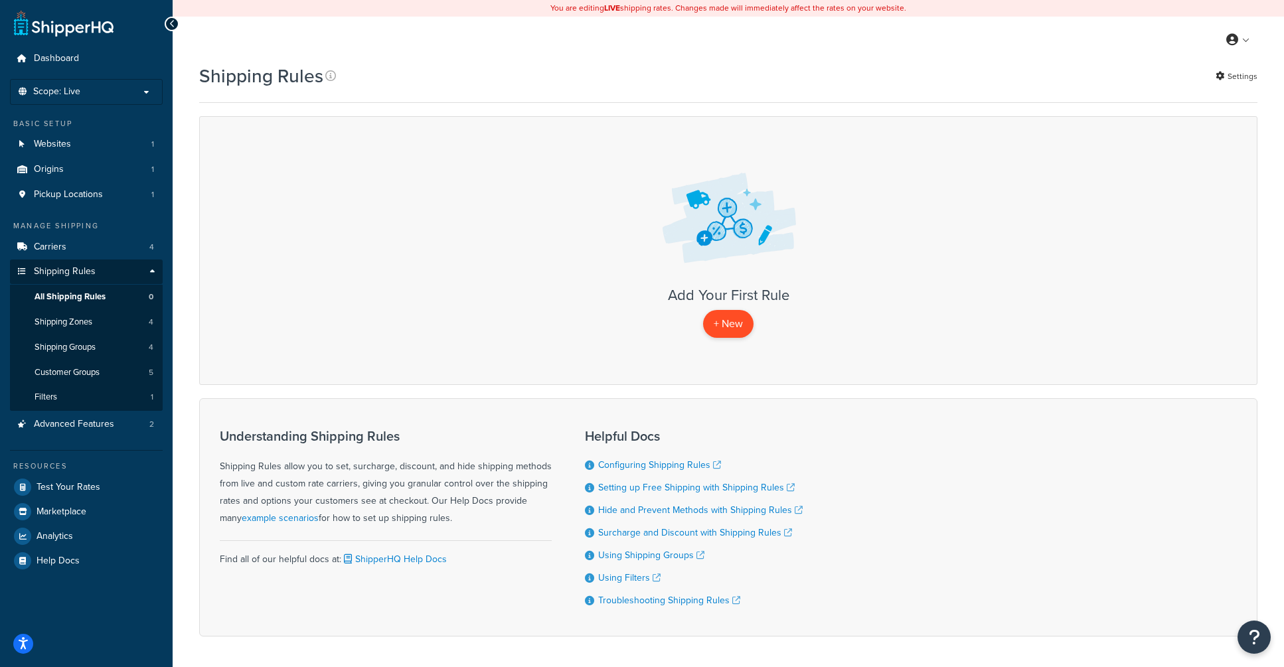
click at [743, 317] on p "+ New" at bounding box center [728, 323] width 50 height 27
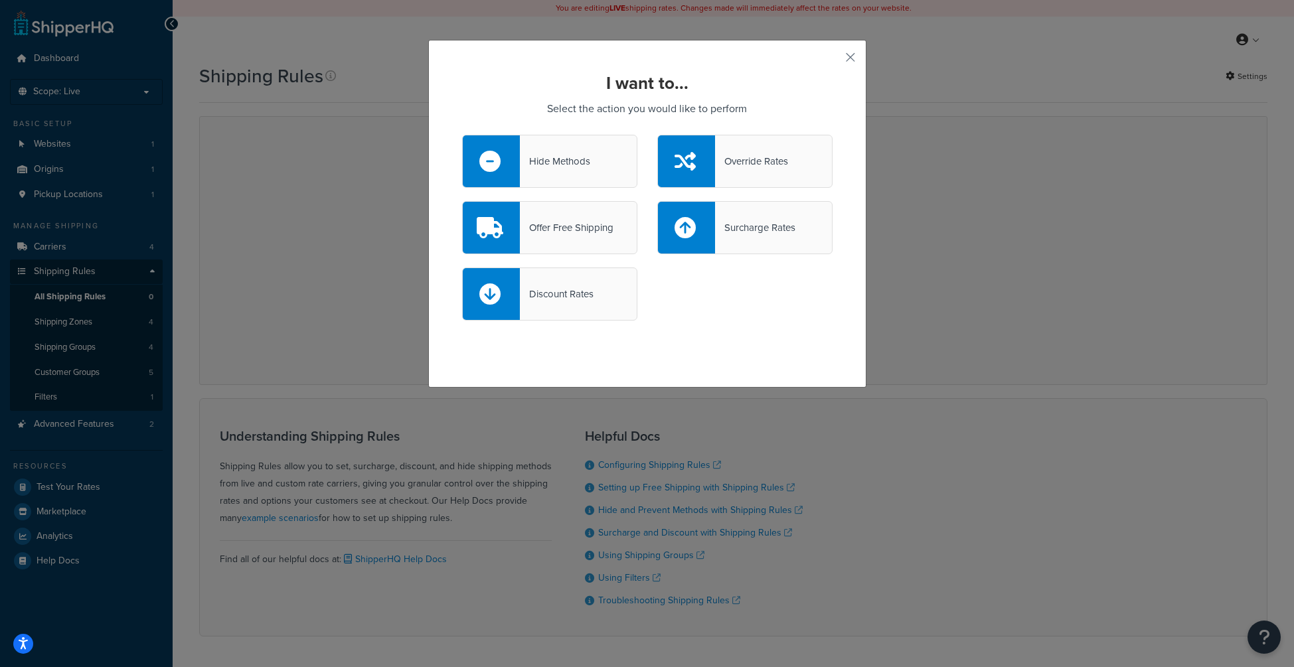
click at [583, 164] on div "Hide Methods" at bounding box center [555, 161] width 70 height 19
click at [0, 0] on input "Hide Methods" at bounding box center [0, 0] width 0 height 0
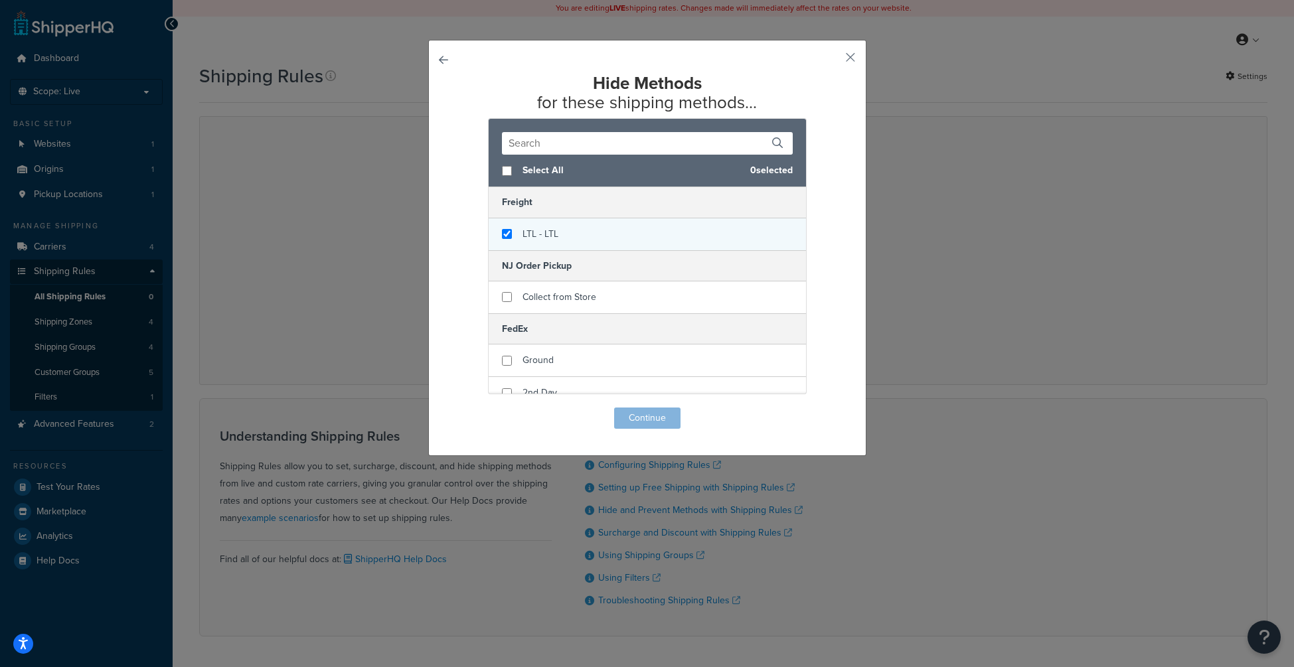
checkbox input "true"
click at [546, 234] on span "LTL - LTL" at bounding box center [540, 234] width 36 height 14
click at [649, 418] on button "Continue" at bounding box center [647, 418] width 66 height 21
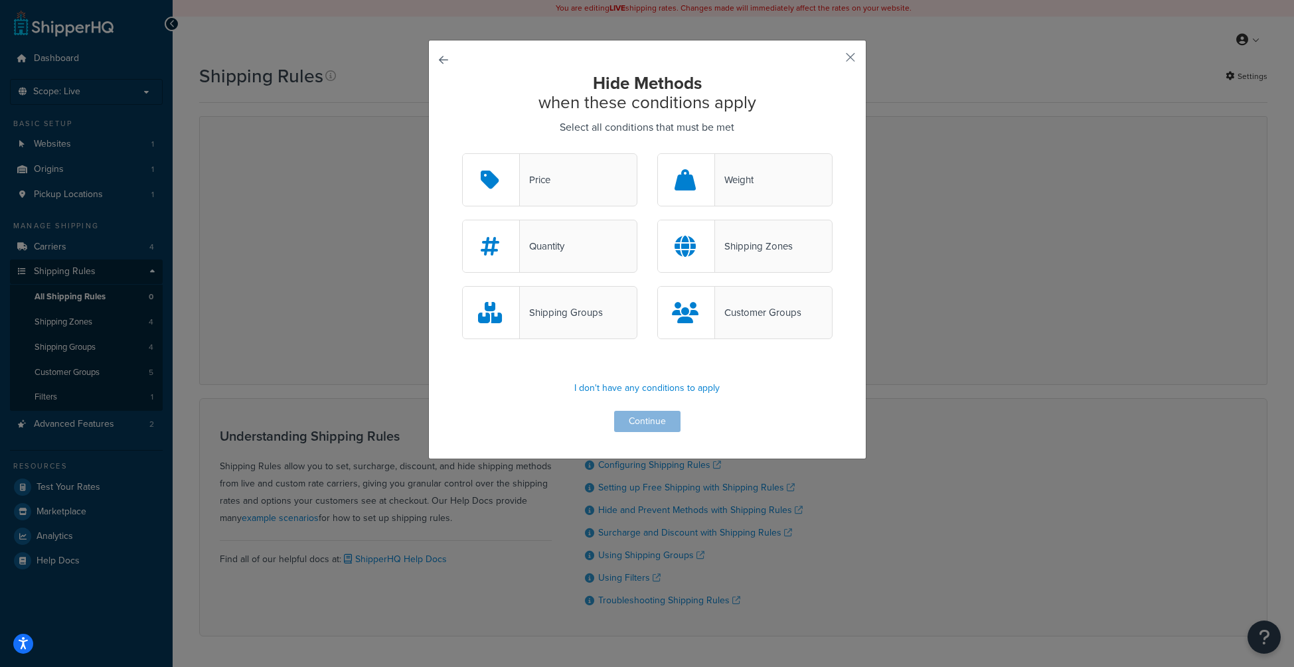
click at [568, 319] on div "Shipping Groups" at bounding box center [561, 312] width 83 height 19
click at [0, 0] on input "Shipping Groups" at bounding box center [0, 0] width 0 height 0
click at [650, 425] on button "Continue" at bounding box center [647, 421] width 66 height 21
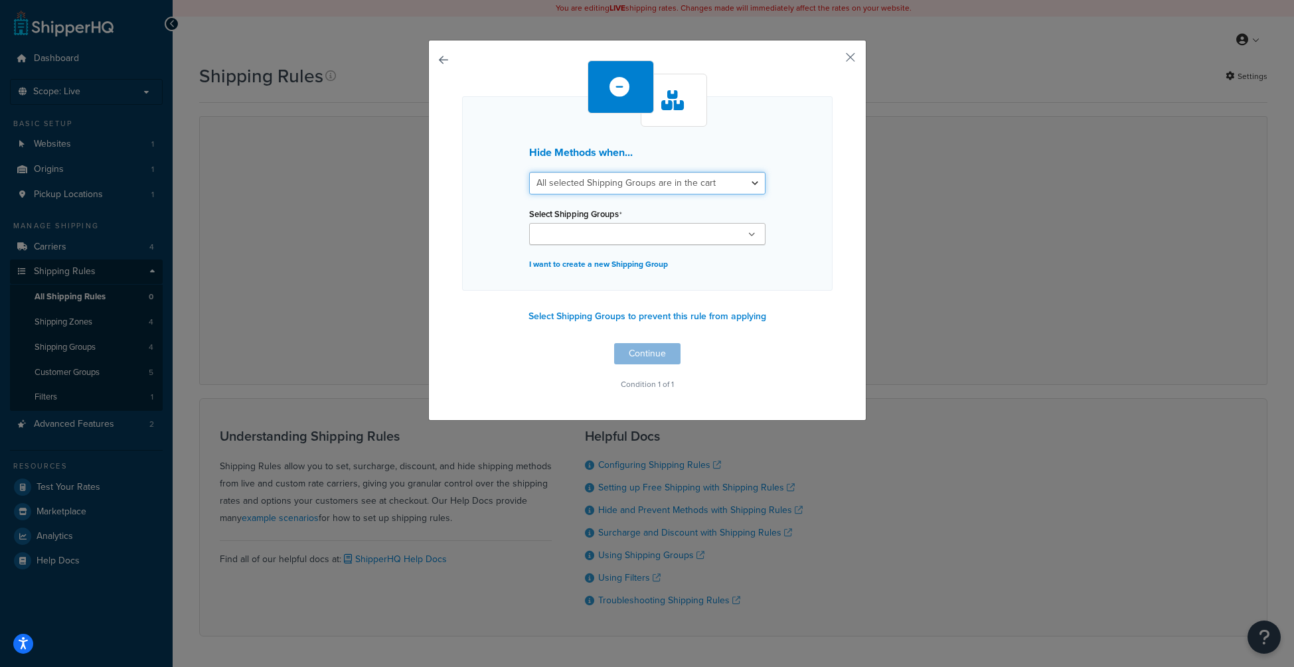
click at [667, 183] on select "All selected Shipping Groups are in the cart Any selected Shipping Groups are i…" at bounding box center [647, 183] width 236 height 23
click at [779, 165] on div "Hide Methods when... All selected Shipping Groups are in the cart Any selected …" at bounding box center [647, 193] width 370 height 194
click at [690, 319] on button "Select Shipping Groups to prevent this rule from applying" at bounding box center [647, 317] width 246 height 20
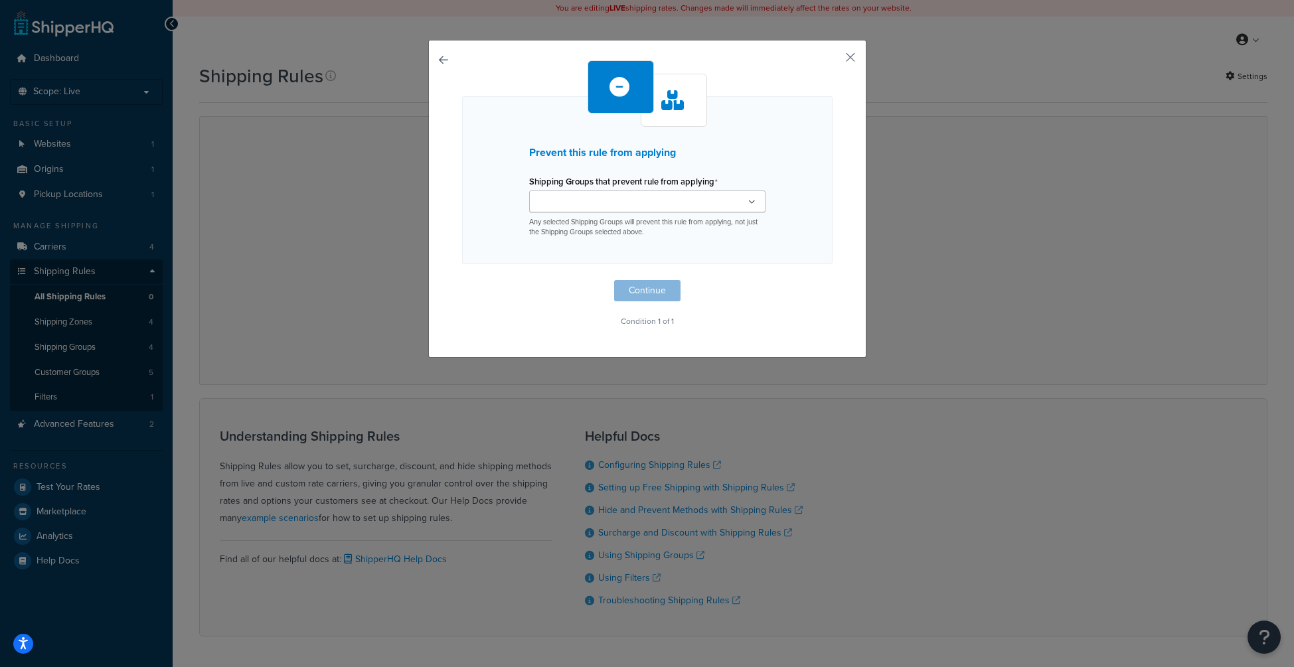
click at [749, 199] on icon at bounding box center [751, 202] width 7 height 8
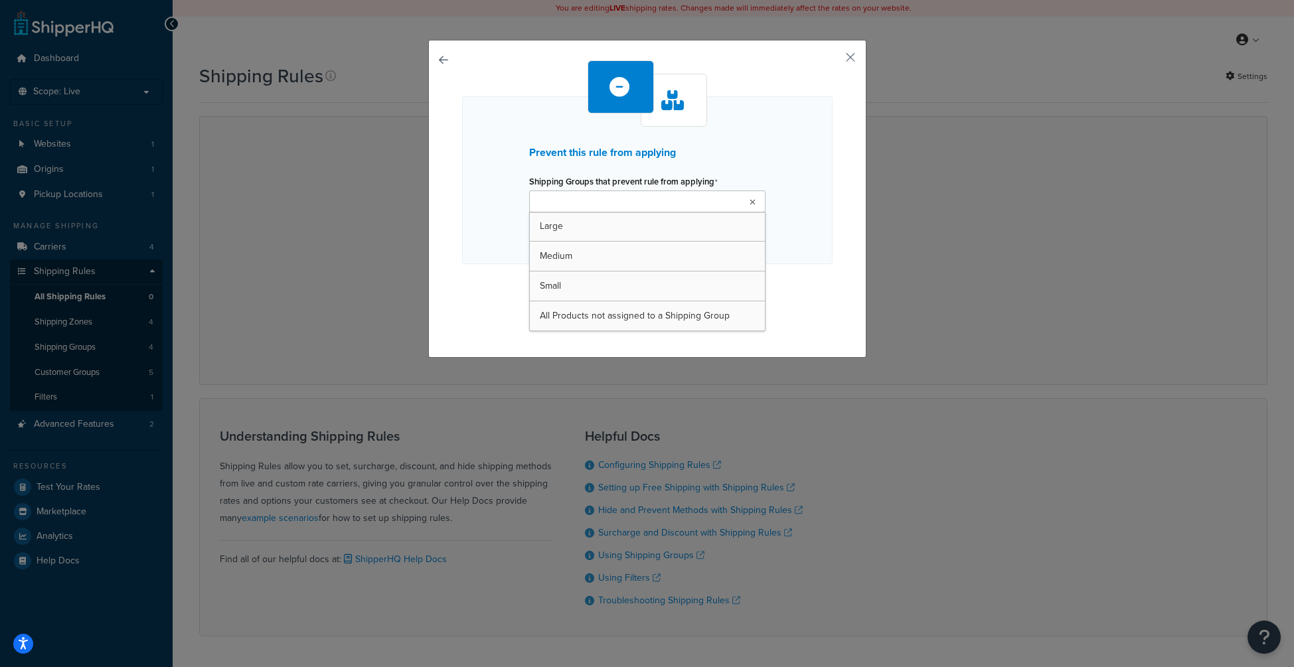
click at [741, 144] on div "Prevent this rule from applying Shipping Groups that prevent rule from applying…" at bounding box center [647, 180] width 370 height 168
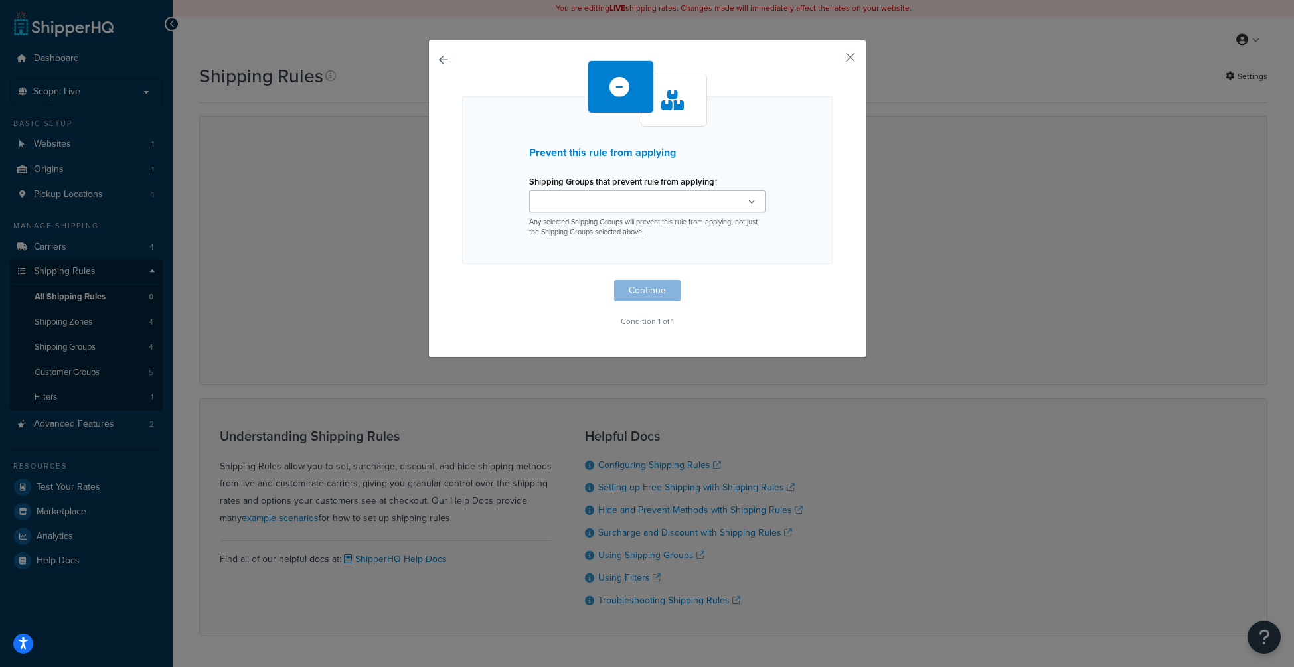
click at [649, 191] on ul at bounding box center [647, 202] width 236 height 22
type input "Freight"
drag, startPoint x: 666, startPoint y: 142, endPoint x: 670, endPoint y: 128, distance: 14.3
click at [666, 141] on div "Prevent this rule from applying Shipping Groups that prevent rule from applying…" at bounding box center [647, 180] width 370 height 168
click at [667, 90] on icon at bounding box center [672, 100] width 23 height 20
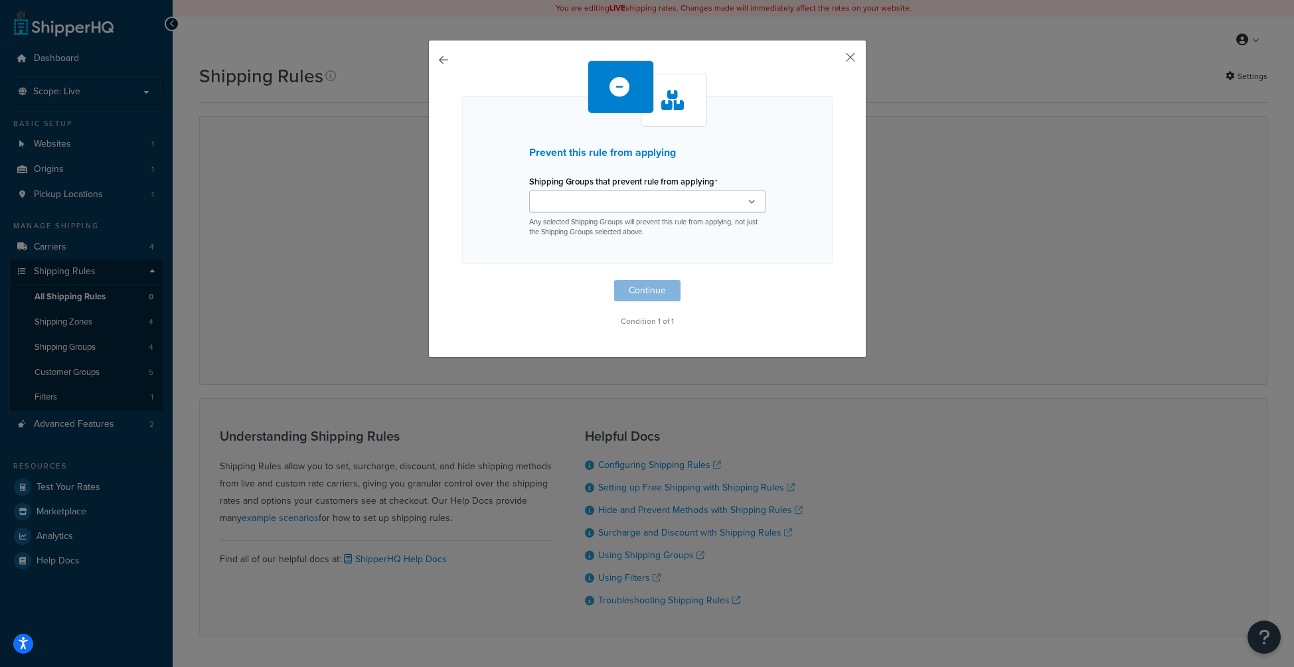
click at [832, 61] on button "button" at bounding box center [830, 61] width 3 height 3
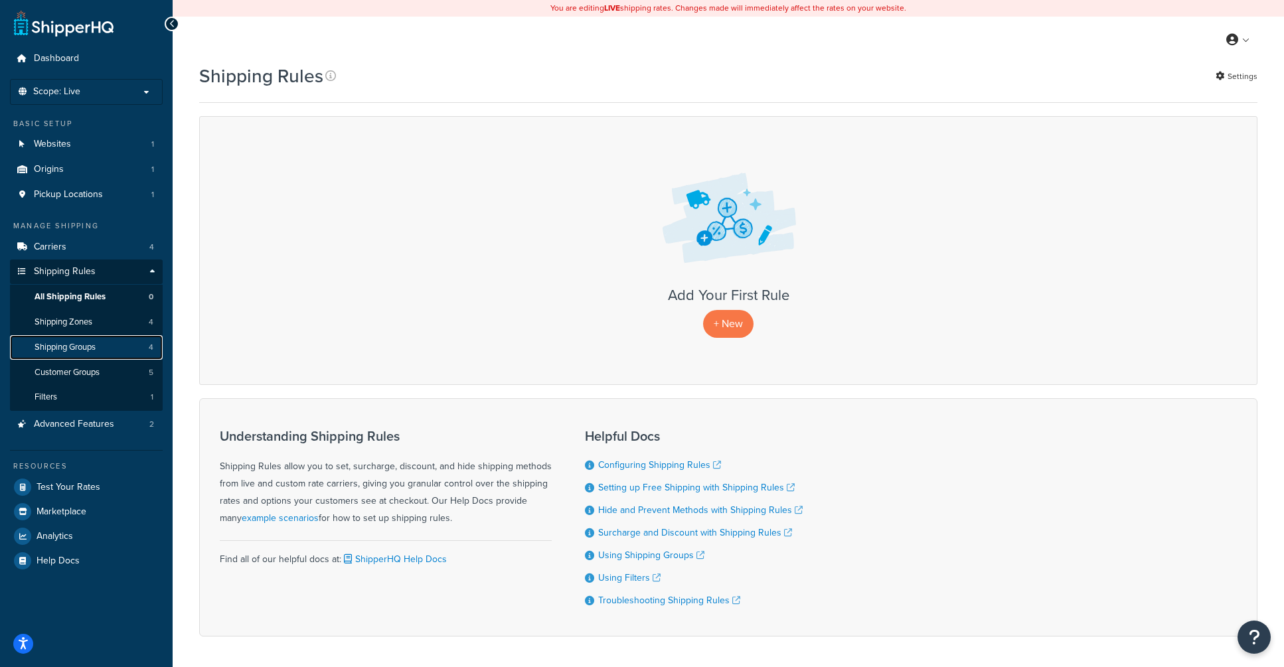
click at [92, 356] on link "Shipping Groups 4" at bounding box center [86, 347] width 153 height 25
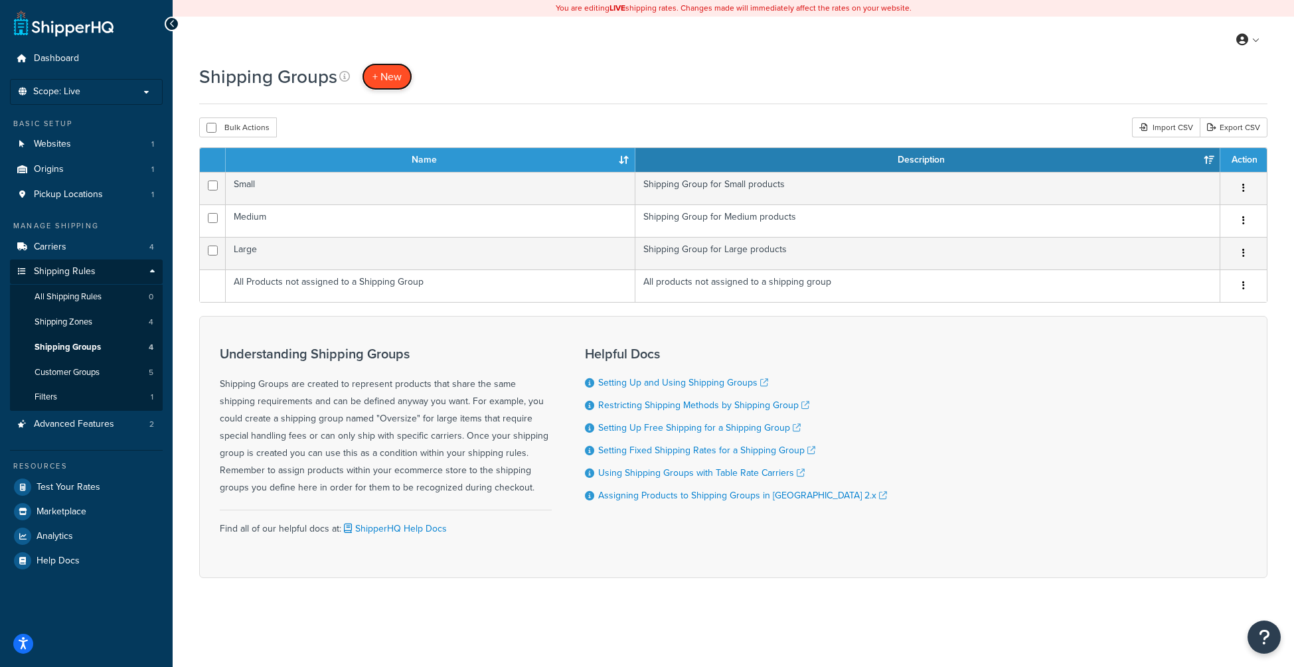
click at [396, 74] on span "+ New" at bounding box center [386, 76] width 29 height 15
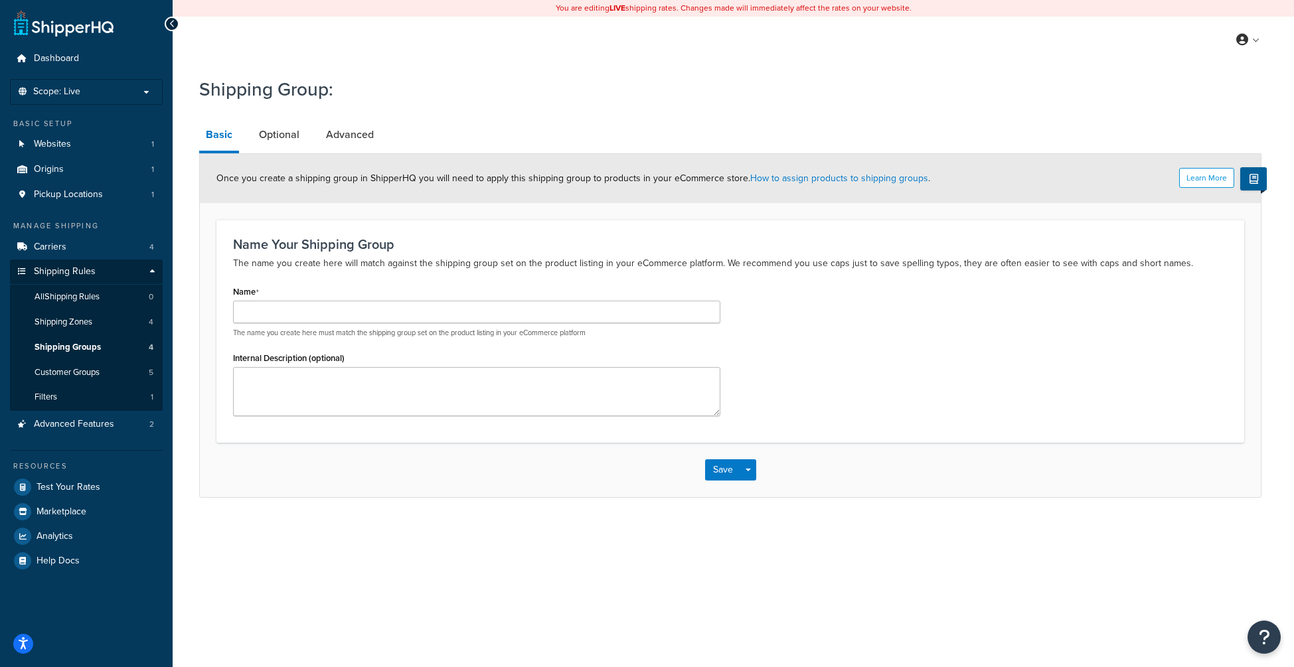
drag, startPoint x: 391, startPoint y: 299, endPoint x: 385, endPoint y: 308, distance: 11.0
click at [388, 303] on div "Name The name you create here must match the shipping group set on the product …" at bounding box center [476, 310] width 487 height 56
click at [381, 314] on input "Name" at bounding box center [476, 312] width 487 height 23
type input "Freight"
type textarea "D"
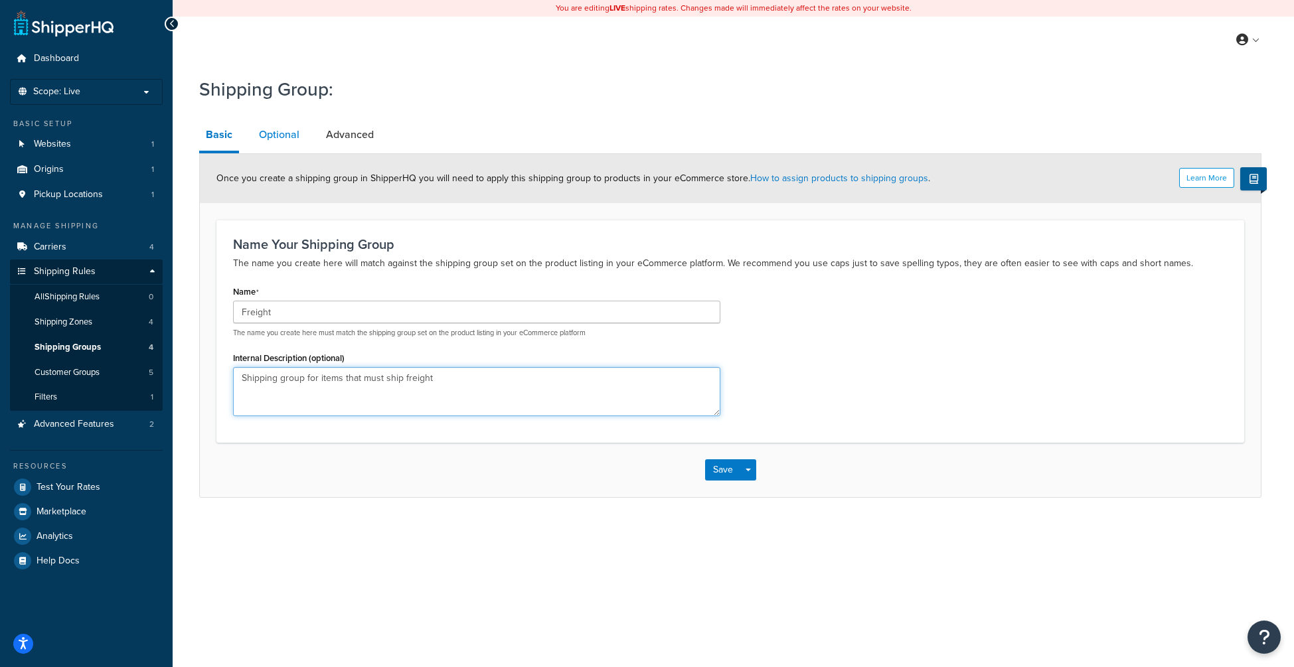
type textarea "Shipping group for items that must ship freight"
click at [293, 140] on link "Optional" at bounding box center [279, 135] width 54 height 32
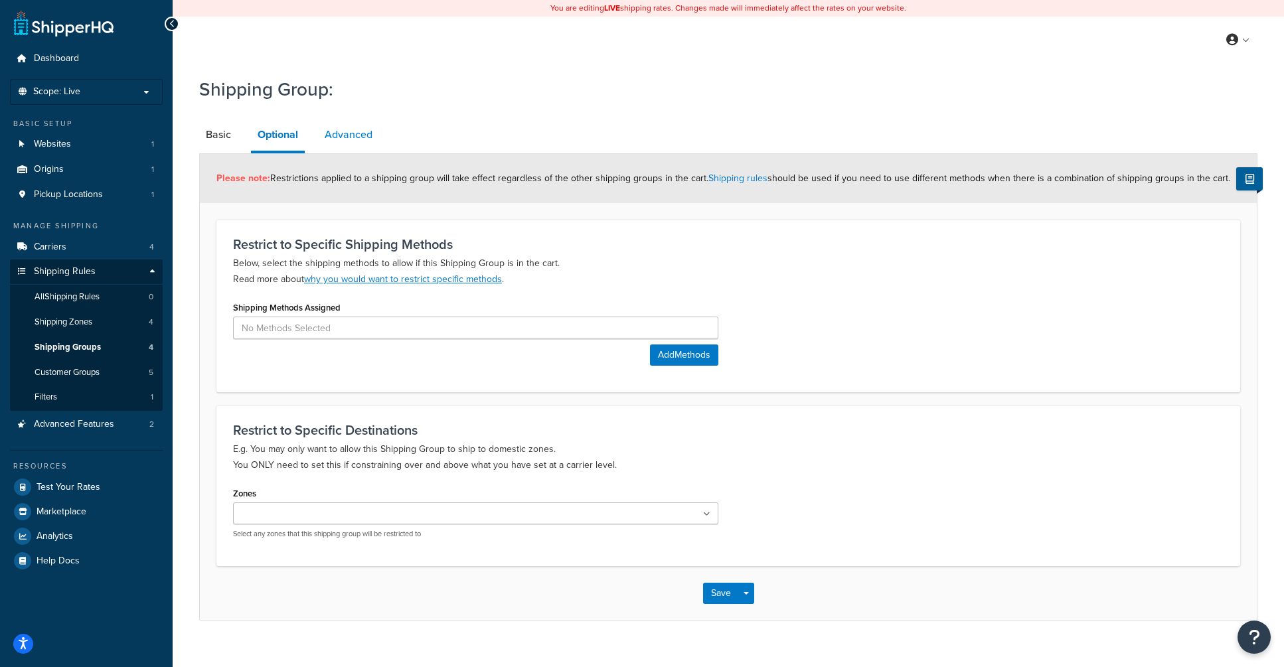
click at [347, 141] on link "Advanced" at bounding box center [348, 135] width 61 height 32
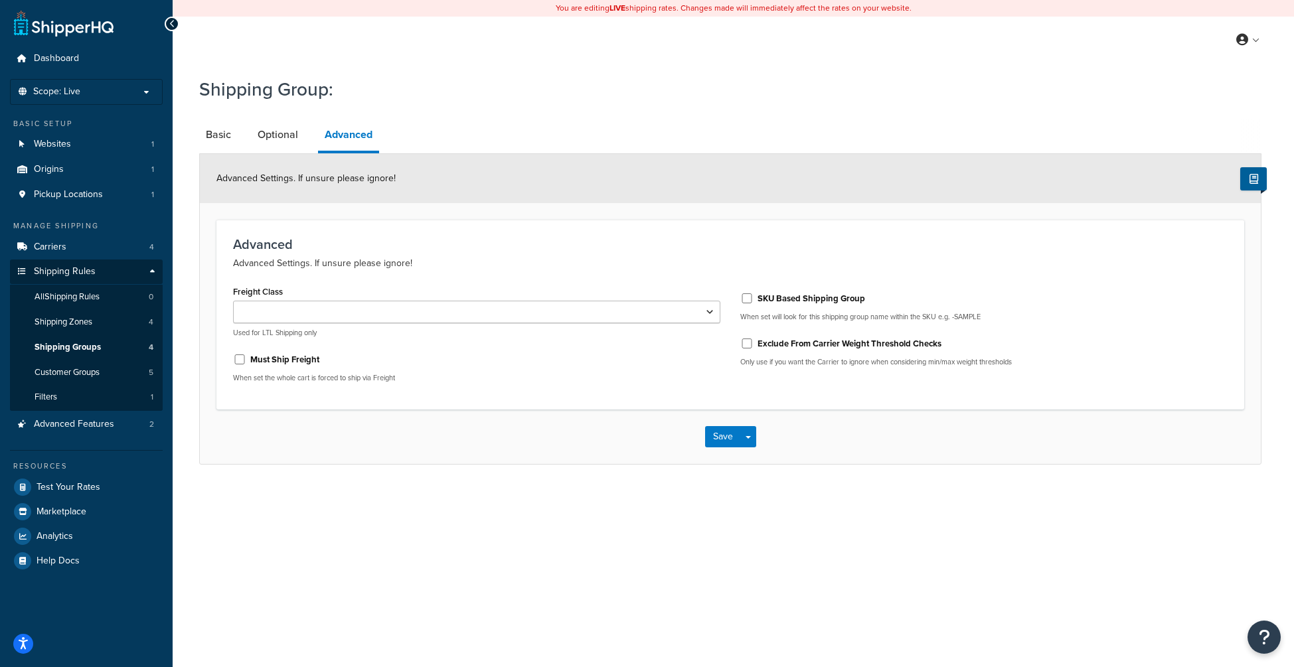
click at [276, 363] on label "Must Ship Freight" at bounding box center [284, 360] width 69 height 12
click at [246, 363] on input "Must Ship Freight" at bounding box center [239, 359] width 13 height 10
checkbox input "true"
click at [293, 144] on link "Optional" at bounding box center [278, 135] width 54 height 32
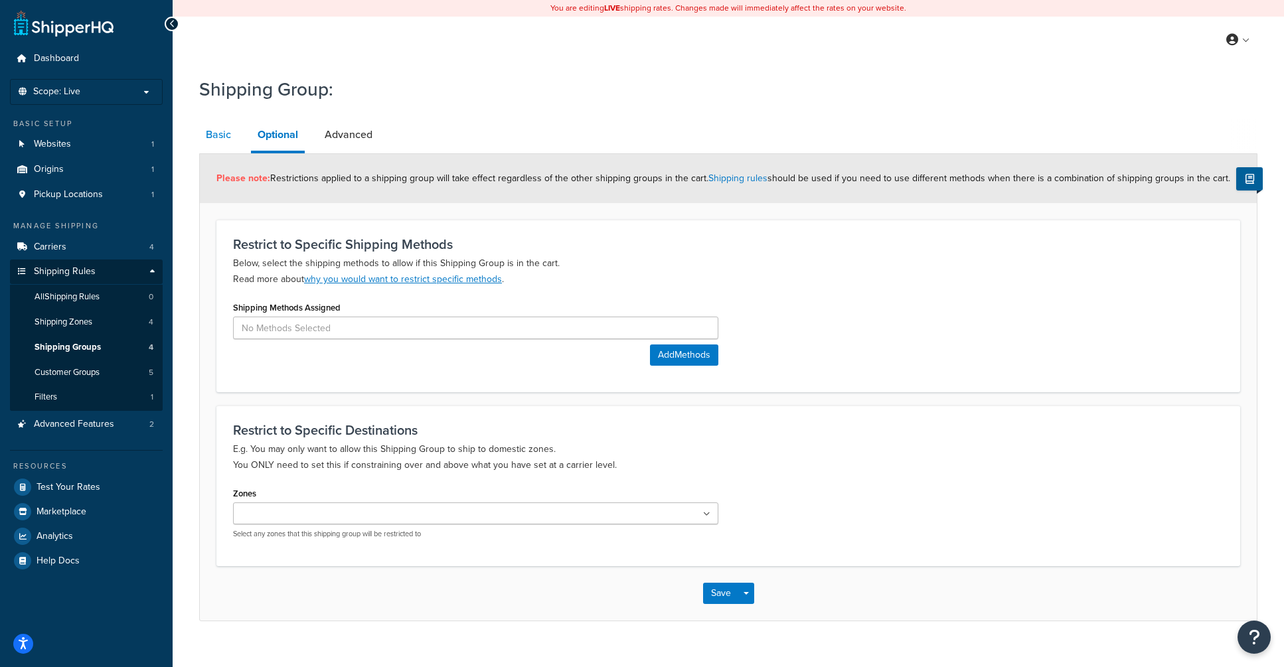
click at [214, 144] on link "Basic" at bounding box center [218, 135] width 38 height 32
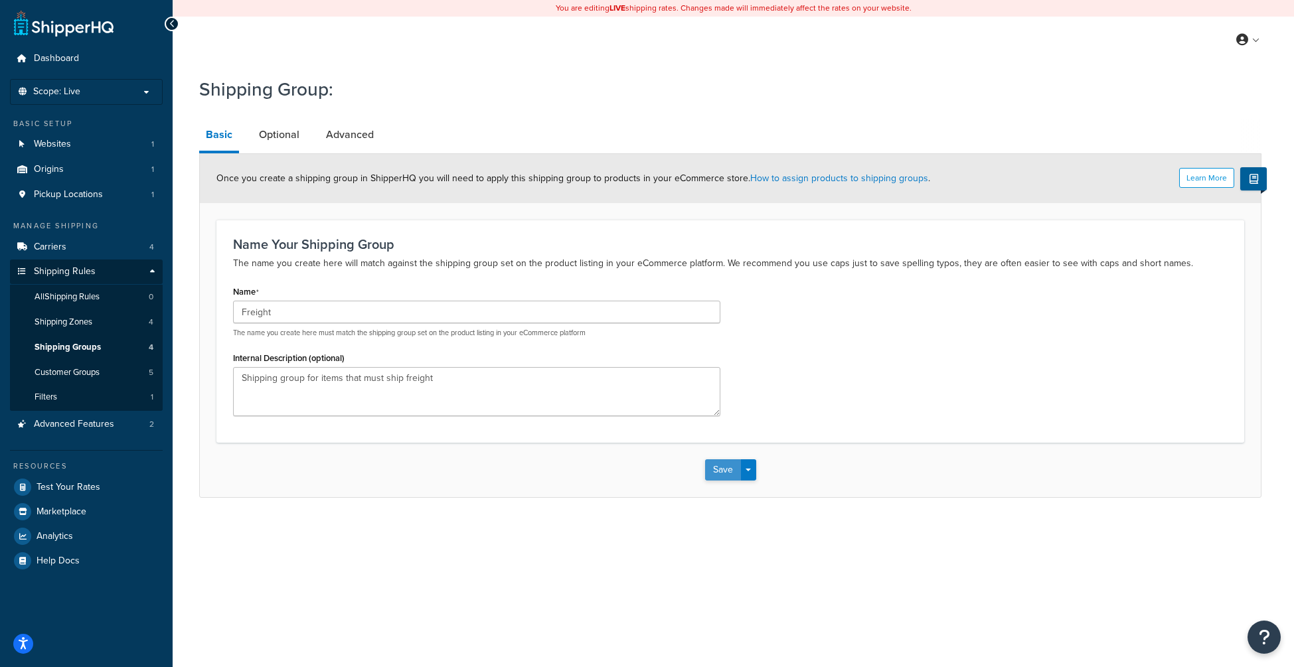
click at [720, 473] on button "Save" at bounding box center [723, 469] width 36 height 21
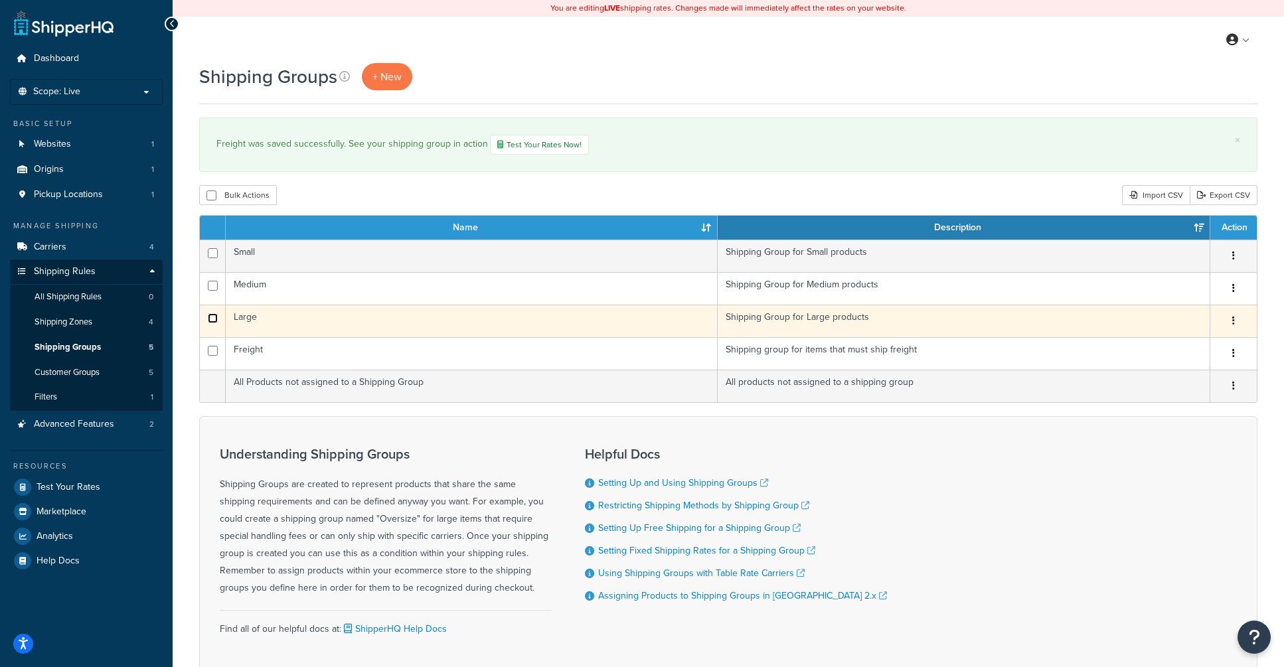
click at [216, 319] on input "checkbox" at bounding box center [213, 318] width 10 height 10
checkbox input "true"
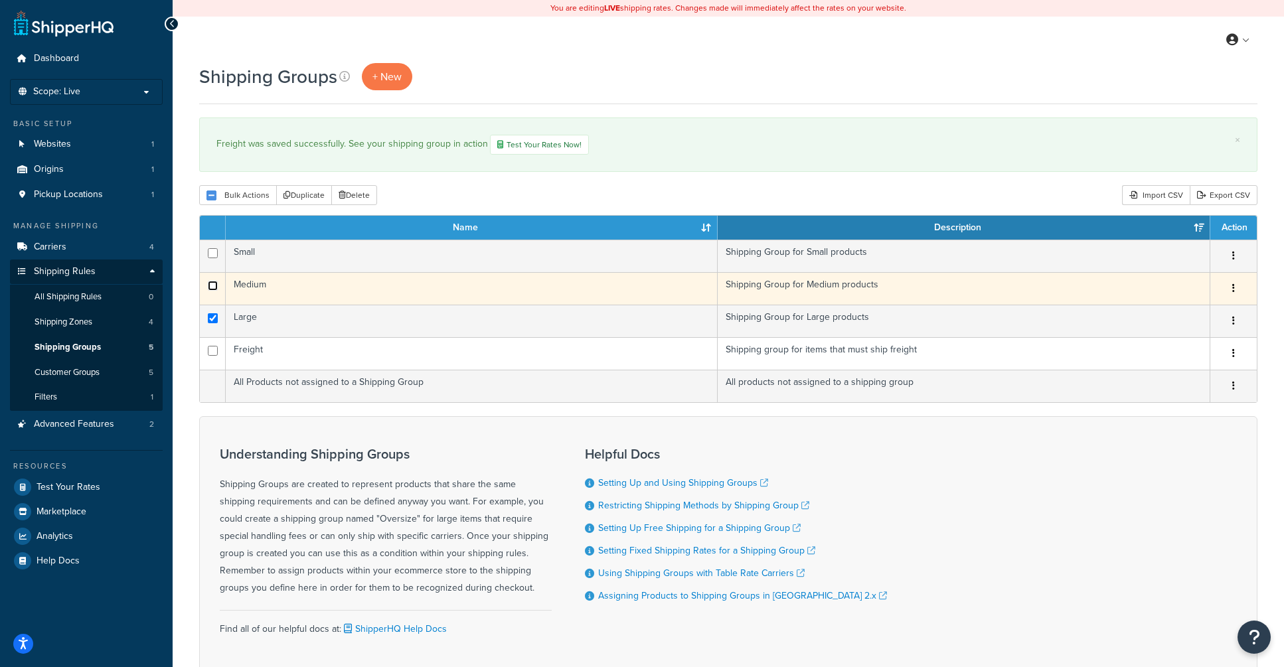
click at [210, 287] on input "checkbox" at bounding box center [213, 286] width 10 height 10
checkbox input "true"
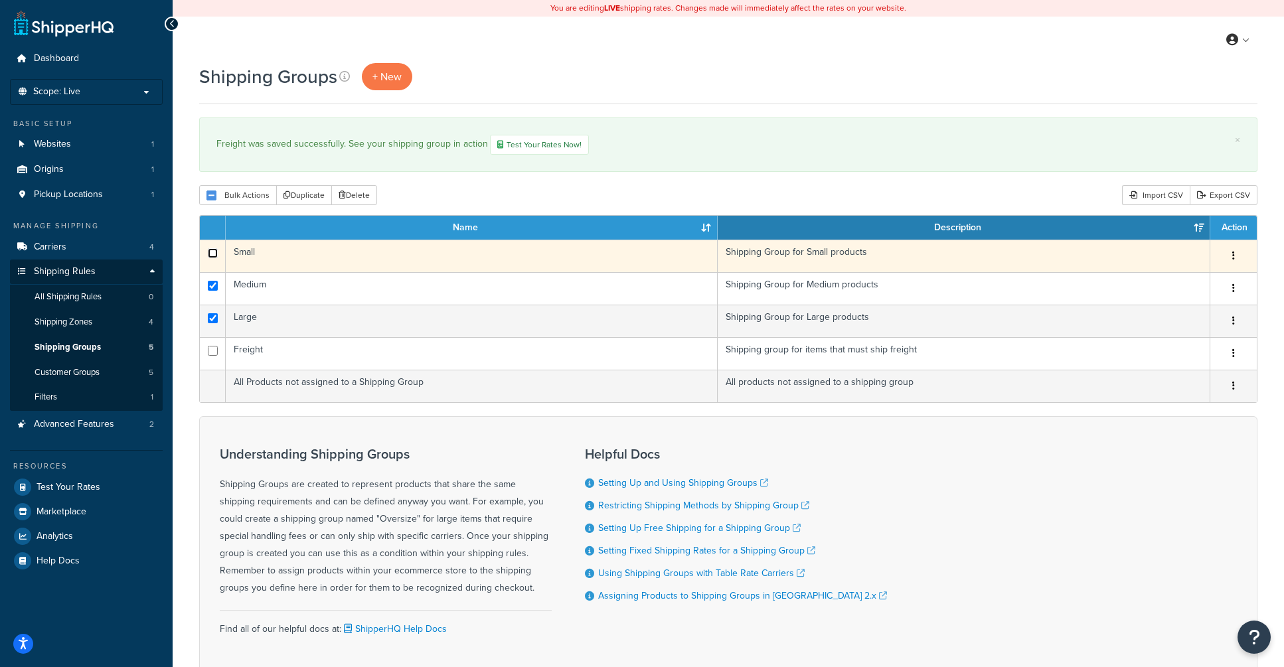
click at [213, 254] on input "checkbox" at bounding box center [213, 253] width 10 height 10
checkbox input "true"
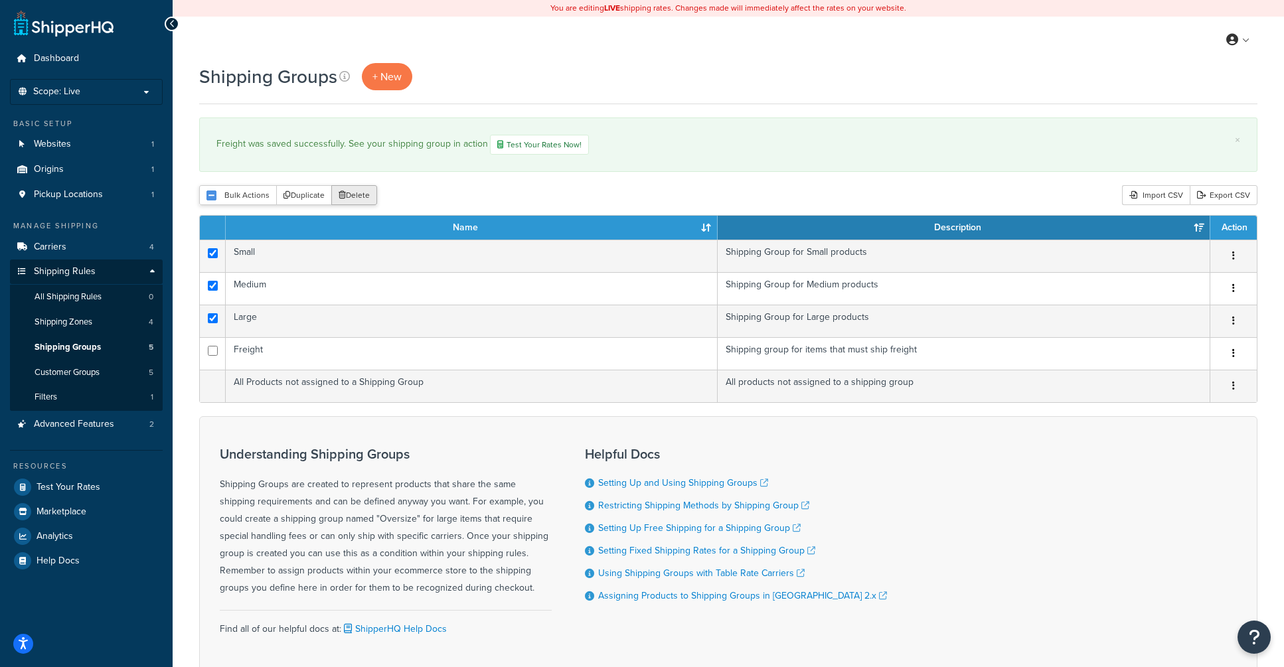
click at [360, 197] on button "Delete" at bounding box center [354, 195] width 46 height 20
